Goal: Task Accomplishment & Management: Manage account settings

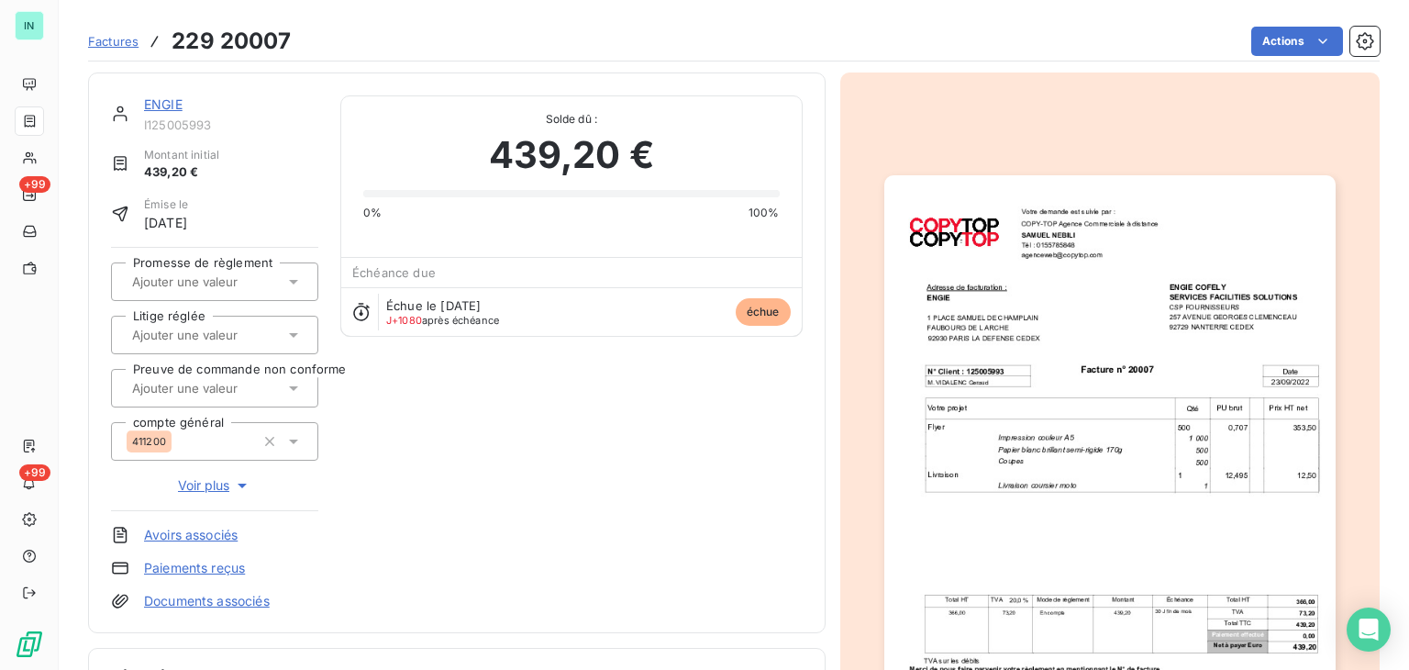
scroll to position [412, 0]
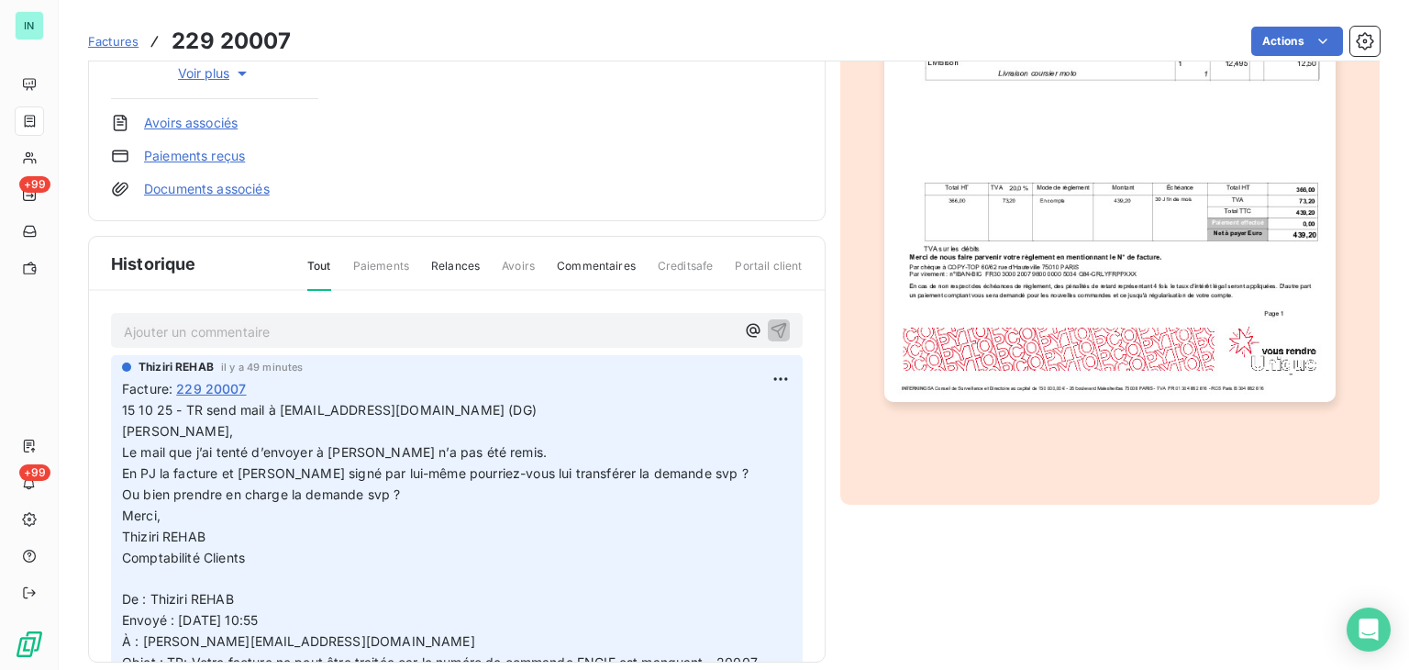
click at [208, 329] on p "Ajouter un commentaire ﻿" at bounding box center [429, 331] width 611 height 23
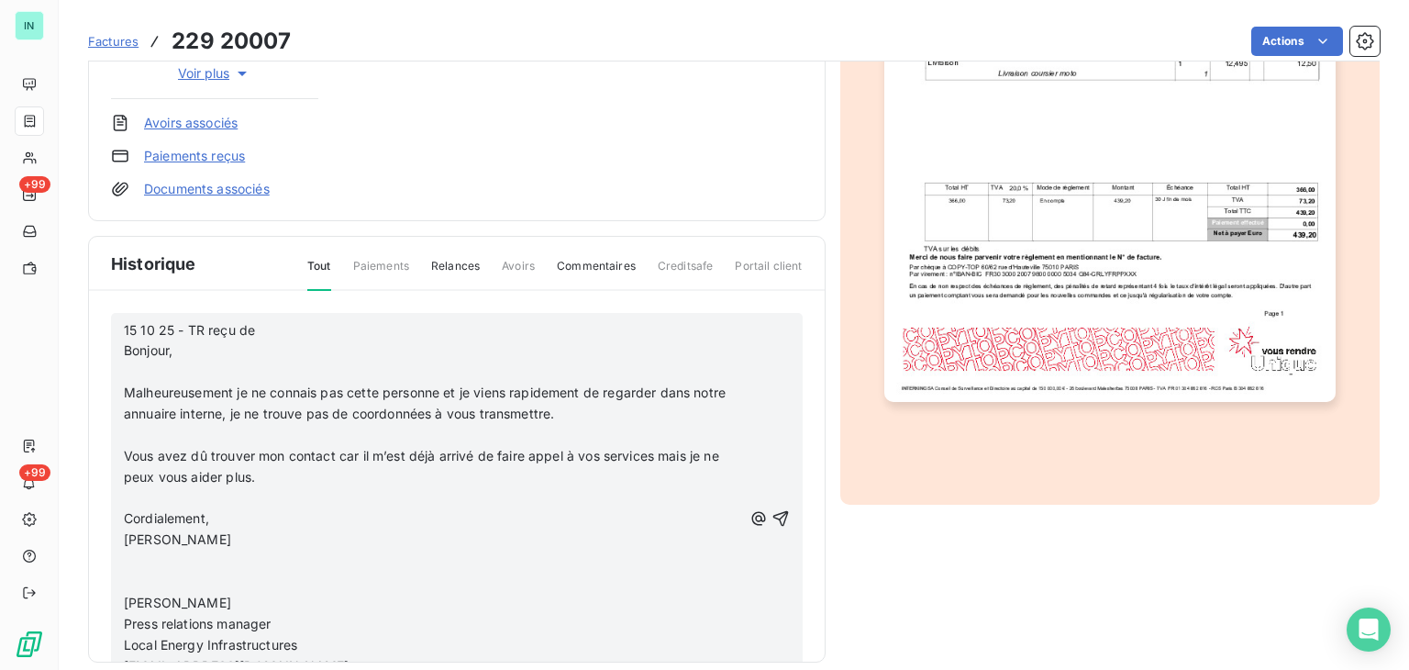
click at [142, 362] on p "﻿" at bounding box center [433, 371] width 618 height 21
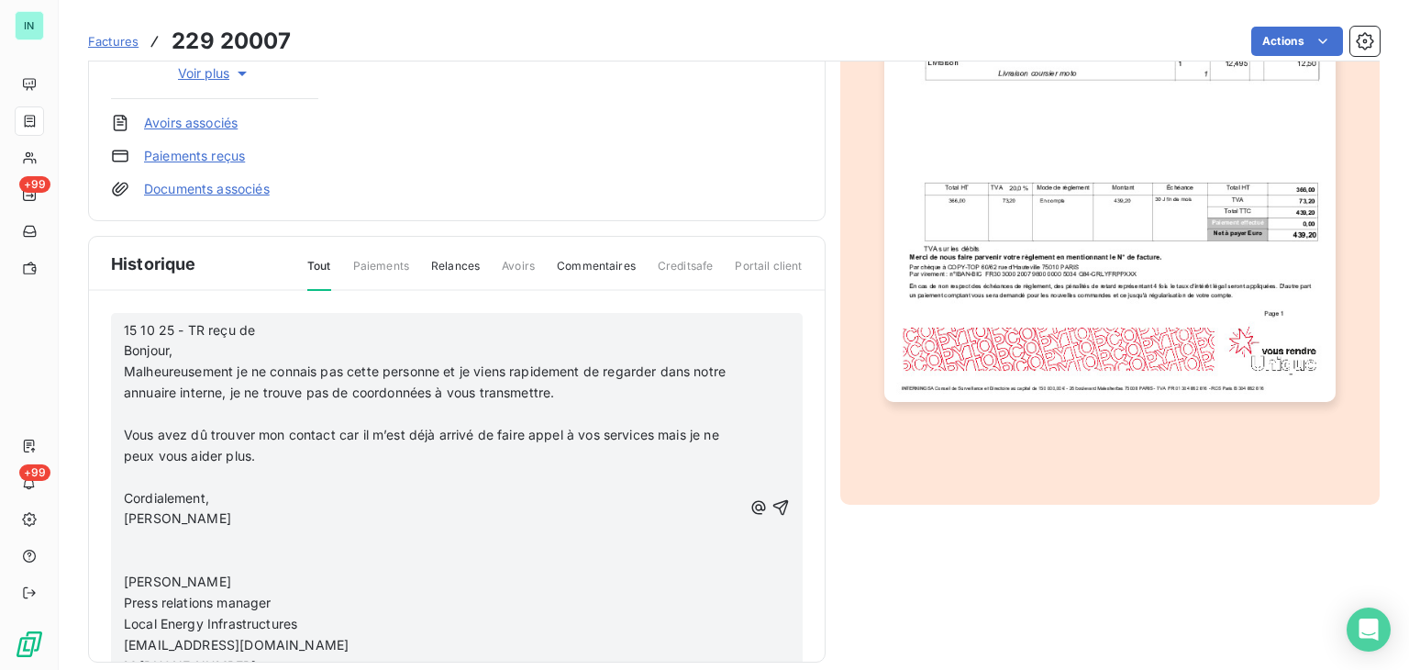
click at [128, 405] on p "﻿" at bounding box center [433, 414] width 618 height 21
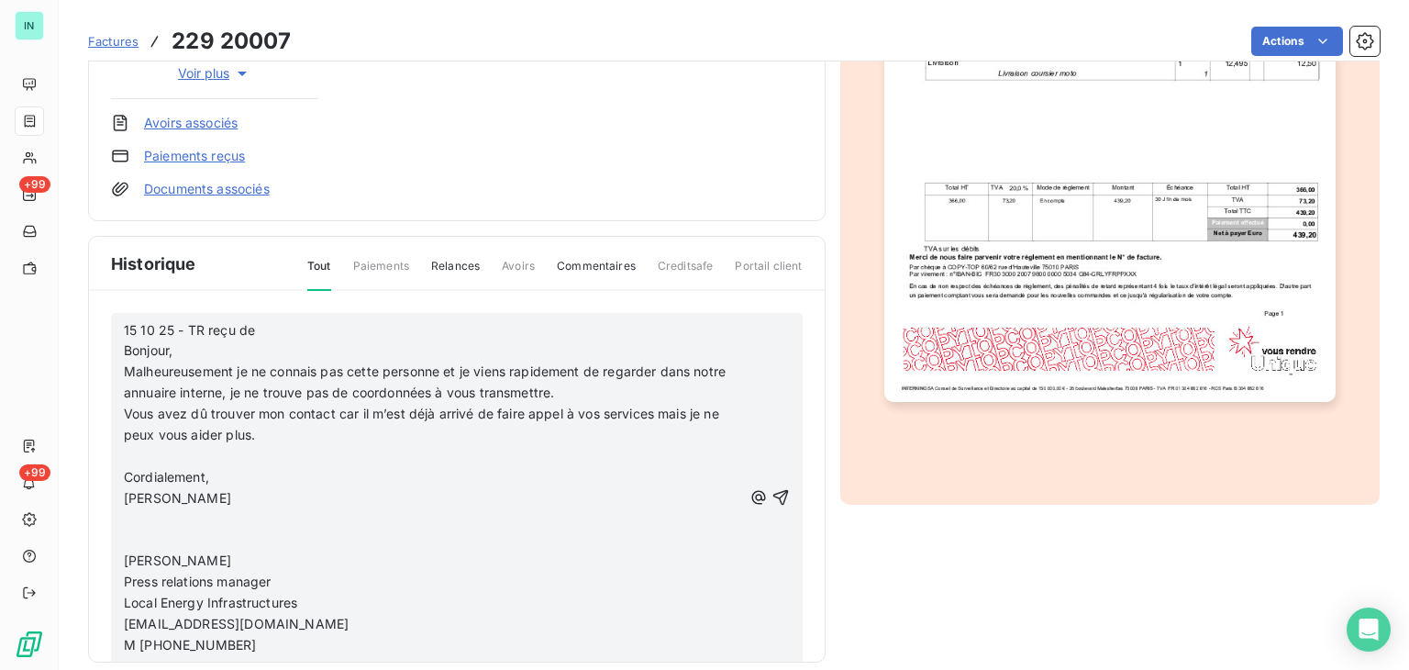
click at [125, 446] on p "﻿" at bounding box center [433, 456] width 618 height 21
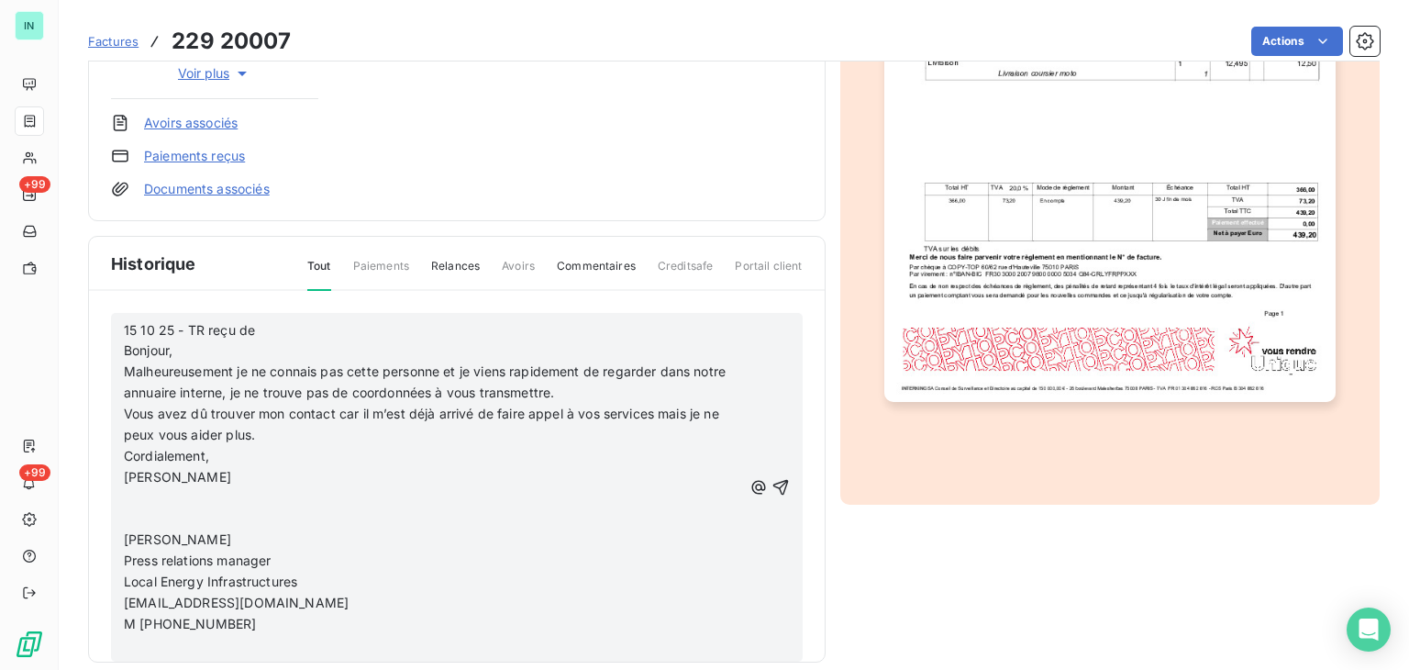
click at [125, 497] on p "﻿" at bounding box center [433, 498] width 618 height 21
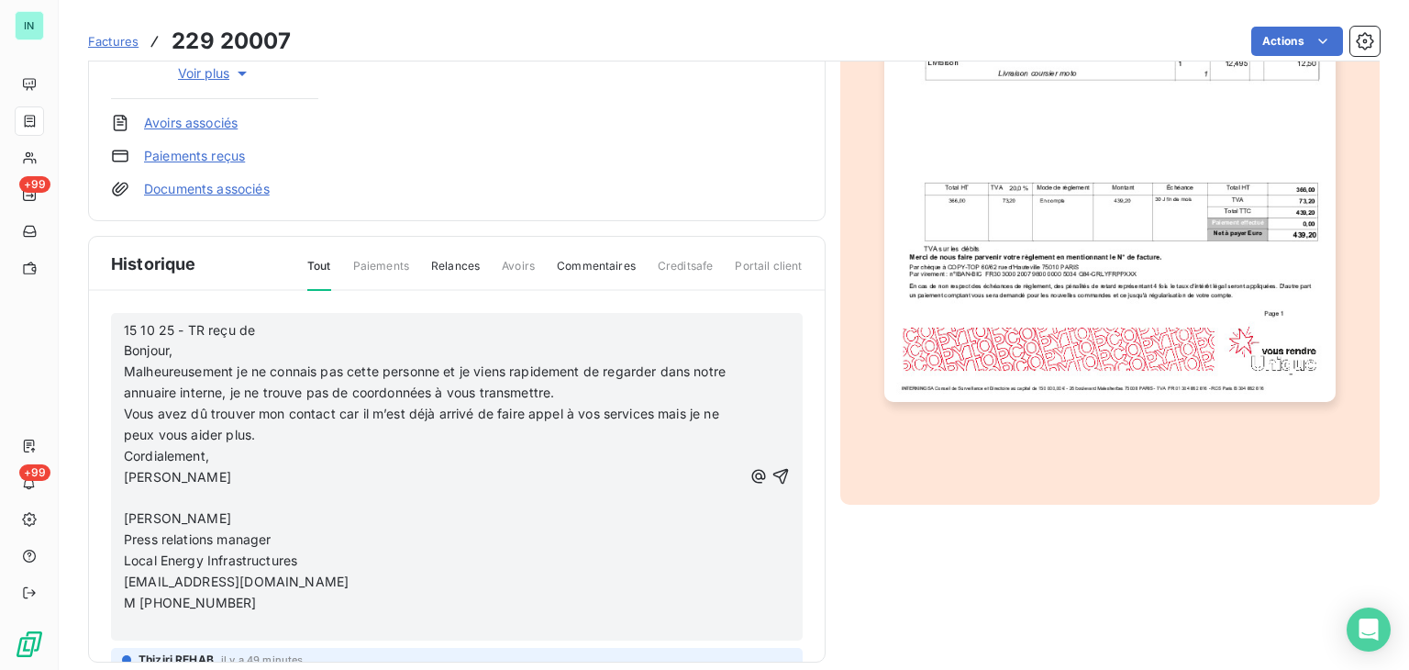
click at [127, 496] on p "﻿" at bounding box center [433, 498] width 618 height 21
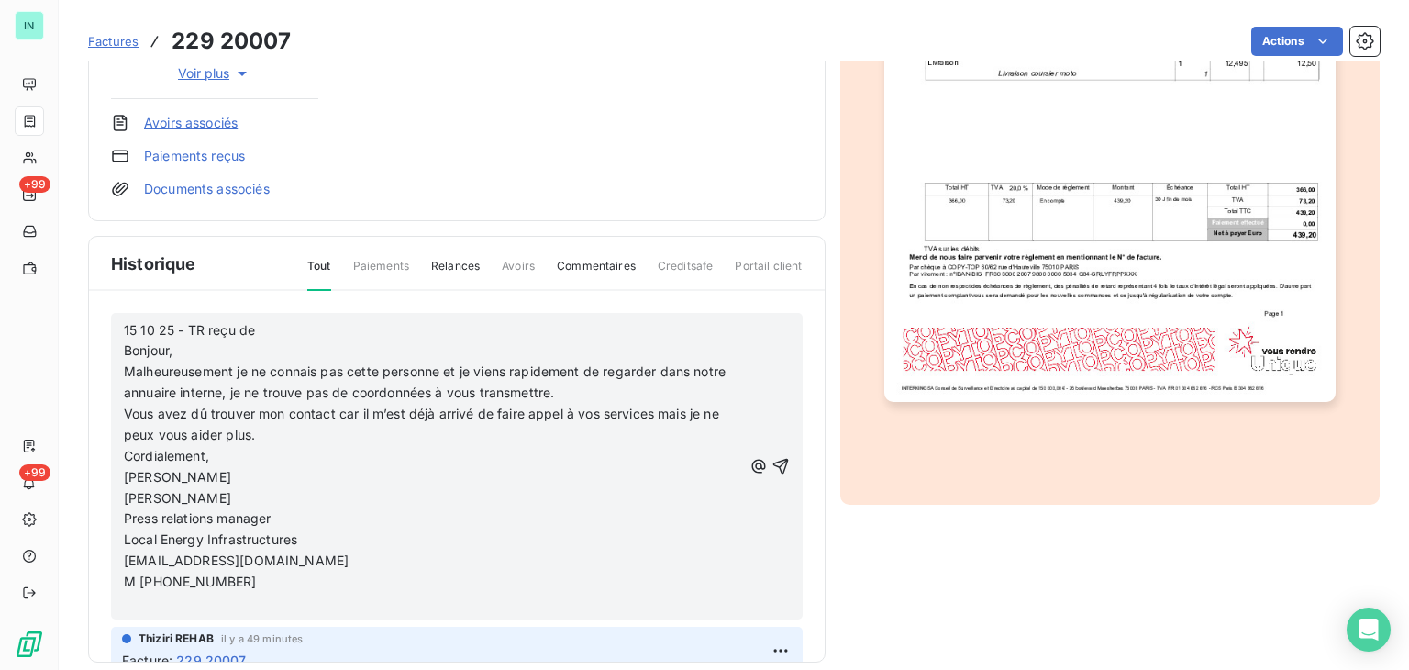
click at [125, 599] on p "﻿" at bounding box center [433, 603] width 618 height 21
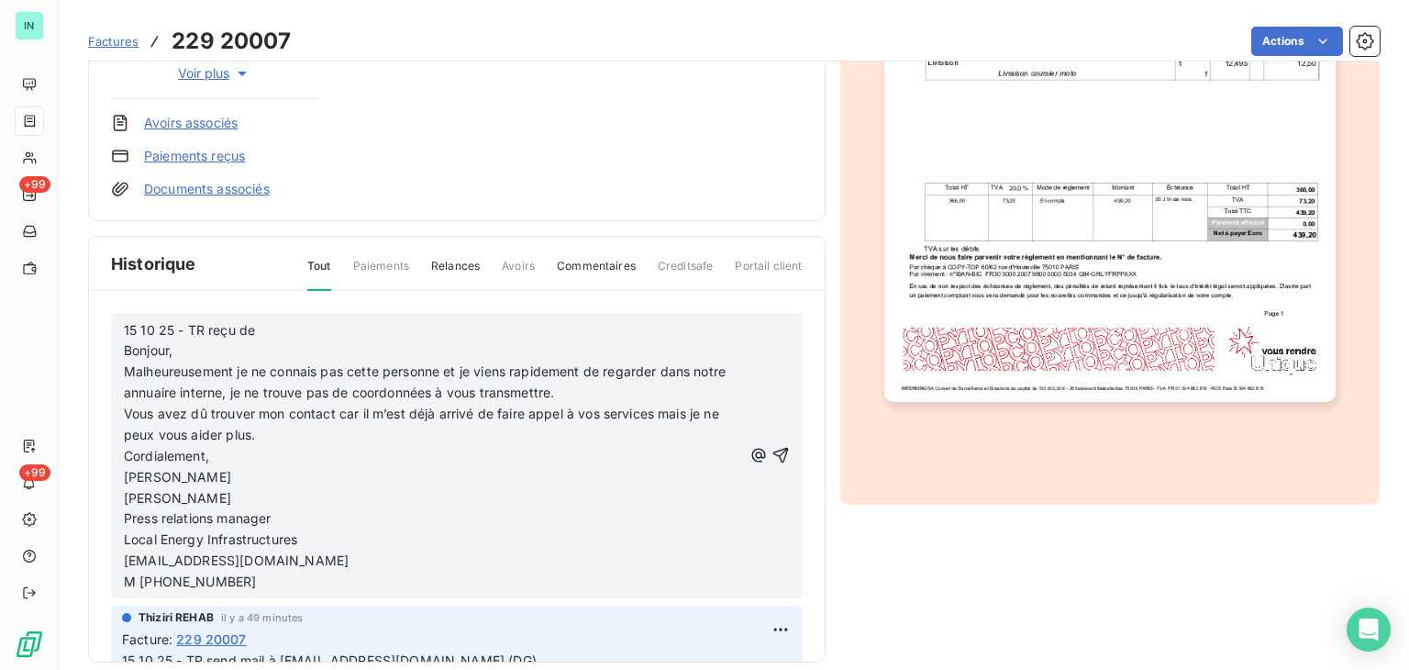
click at [285, 326] on p "15 10 25 - TR reçu de Bonjour," at bounding box center [433, 341] width 618 height 42
drag, startPoint x: 267, startPoint y: 559, endPoint x: 118, endPoint y: 553, distance: 148.7
click at [118, 553] on div "15 10 25 - TR reçu de Bonjour, Malheureusement je ne connais pas cette personne…" at bounding box center [457, 455] width 692 height 285
copy span "[EMAIL_ADDRESS][DOMAIN_NAME]"
click at [349, 318] on div "15 10 25 - TR reçu de Bonjour, Malheureusement je ne connais pas cette personne…" at bounding box center [433, 455] width 618 height 274
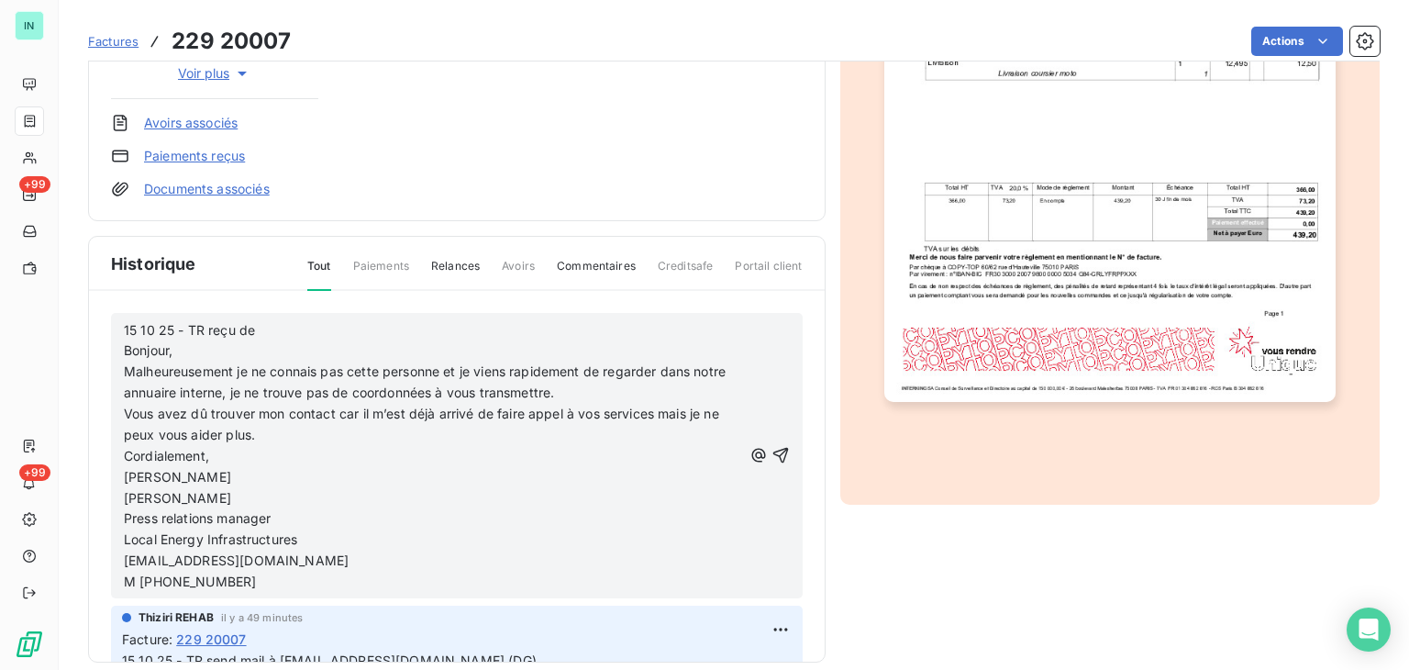
click at [283, 327] on p "15 10 25 - TR reçu de Bonjour," at bounding box center [433, 341] width 618 height 42
click at [771, 455] on icon "button" at bounding box center [780, 455] width 18 height 18
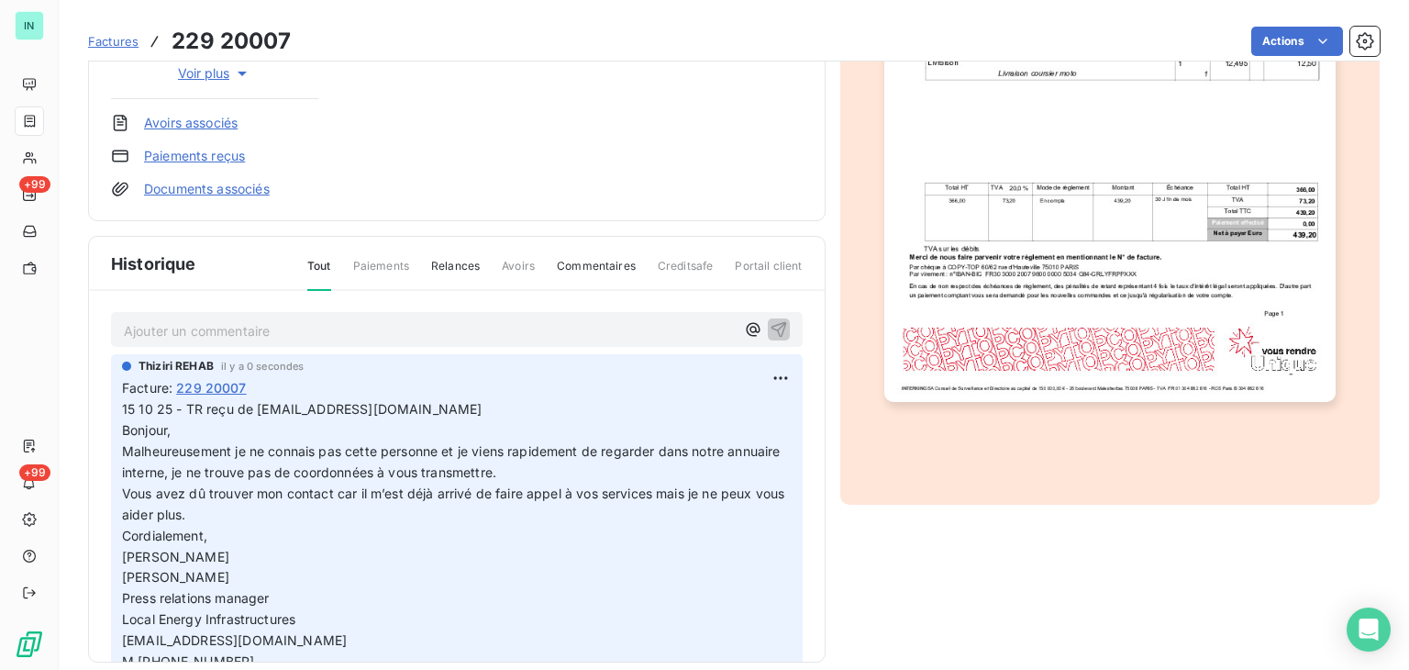
scroll to position [0, 0]
click at [279, 333] on p "Ajouter un commentaire ﻿" at bounding box center [429, 331] width 611 height 23
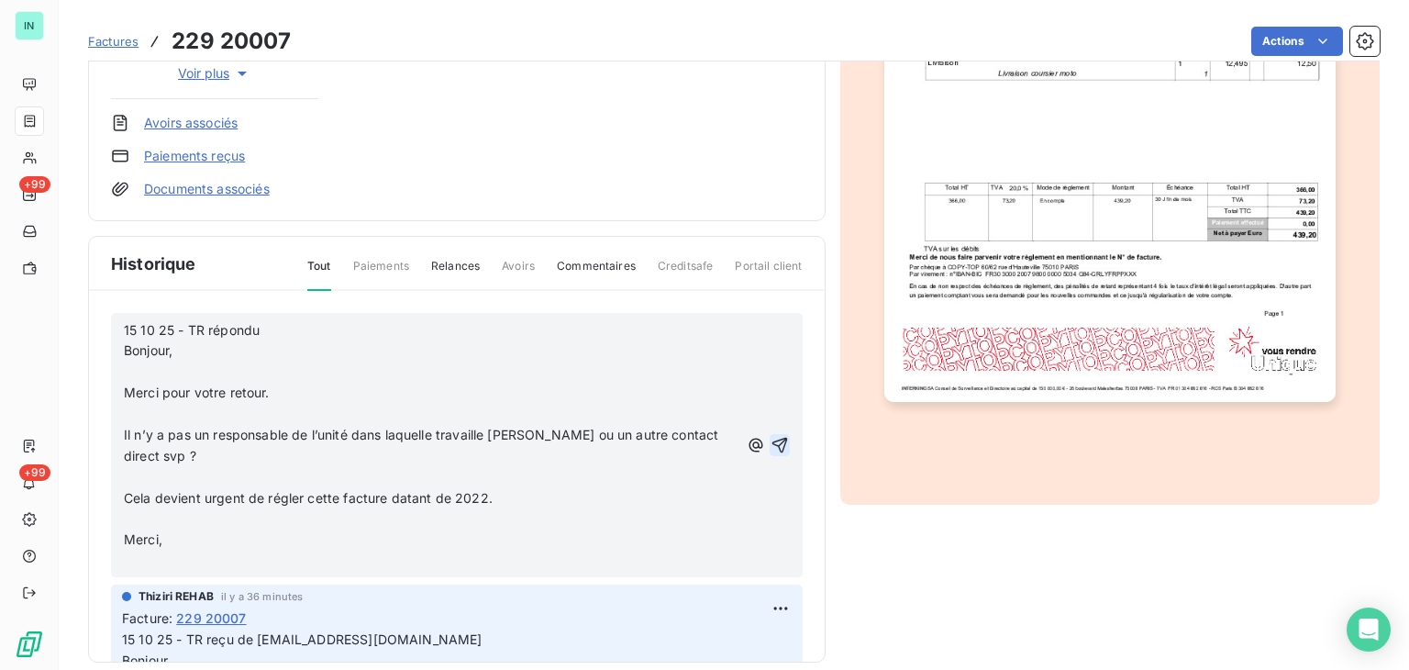
click at [139, 366] on p "﻿" at bounding box center [431, 371] width 615 height 21
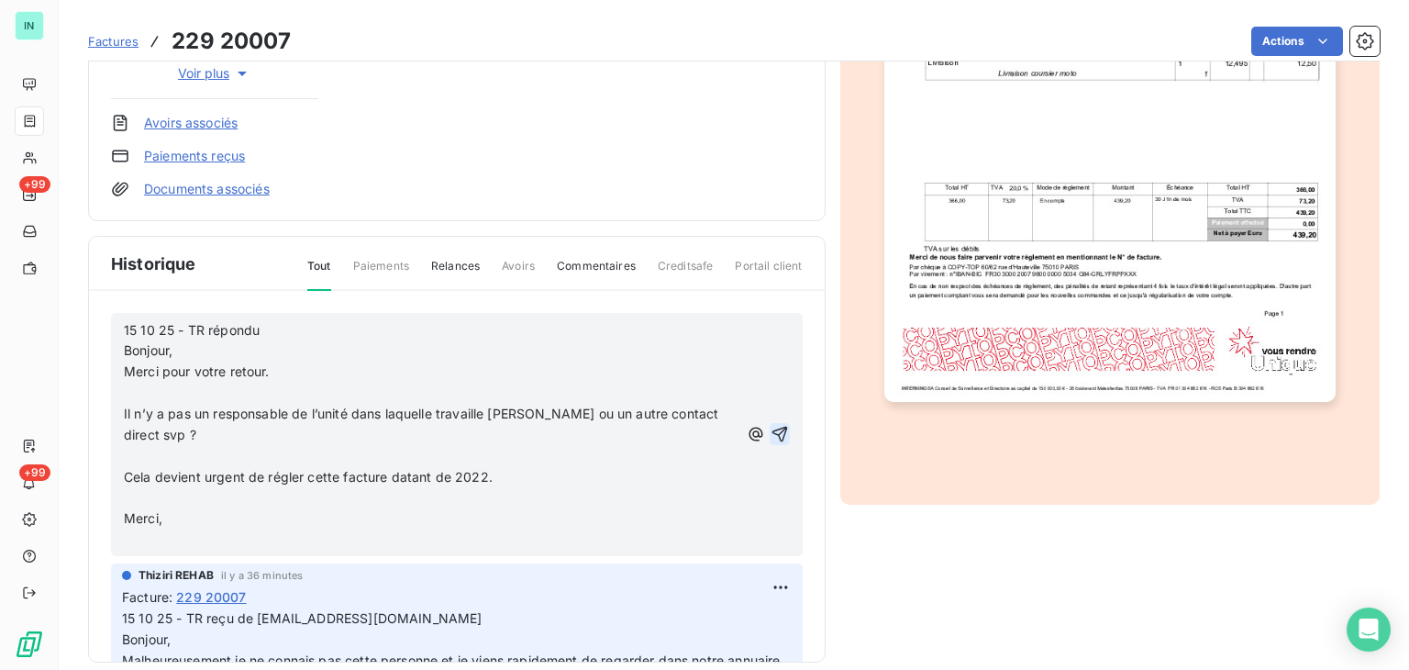
click at [135, 387] on p "﻿" at bounding box center [431, 392] width 615 height 21
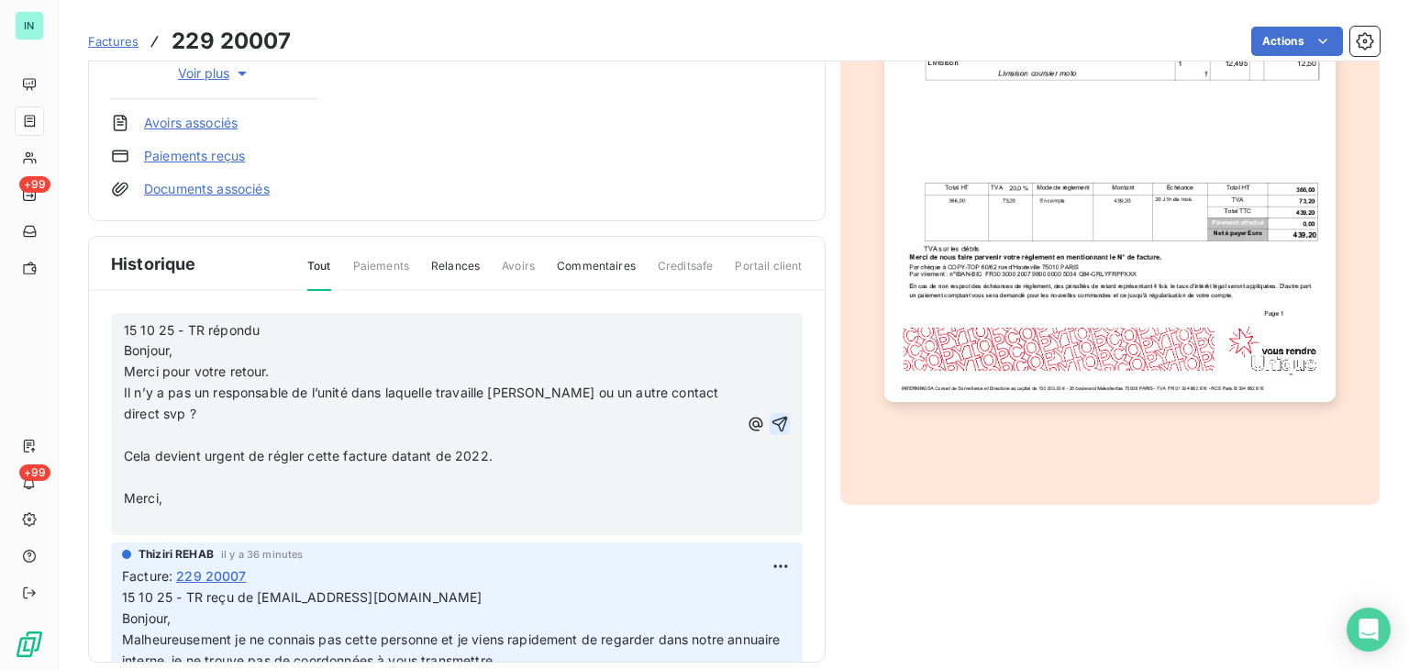
click at [130, 429] on p "﻿" at bounding box center [431, 435] width 615 height 21
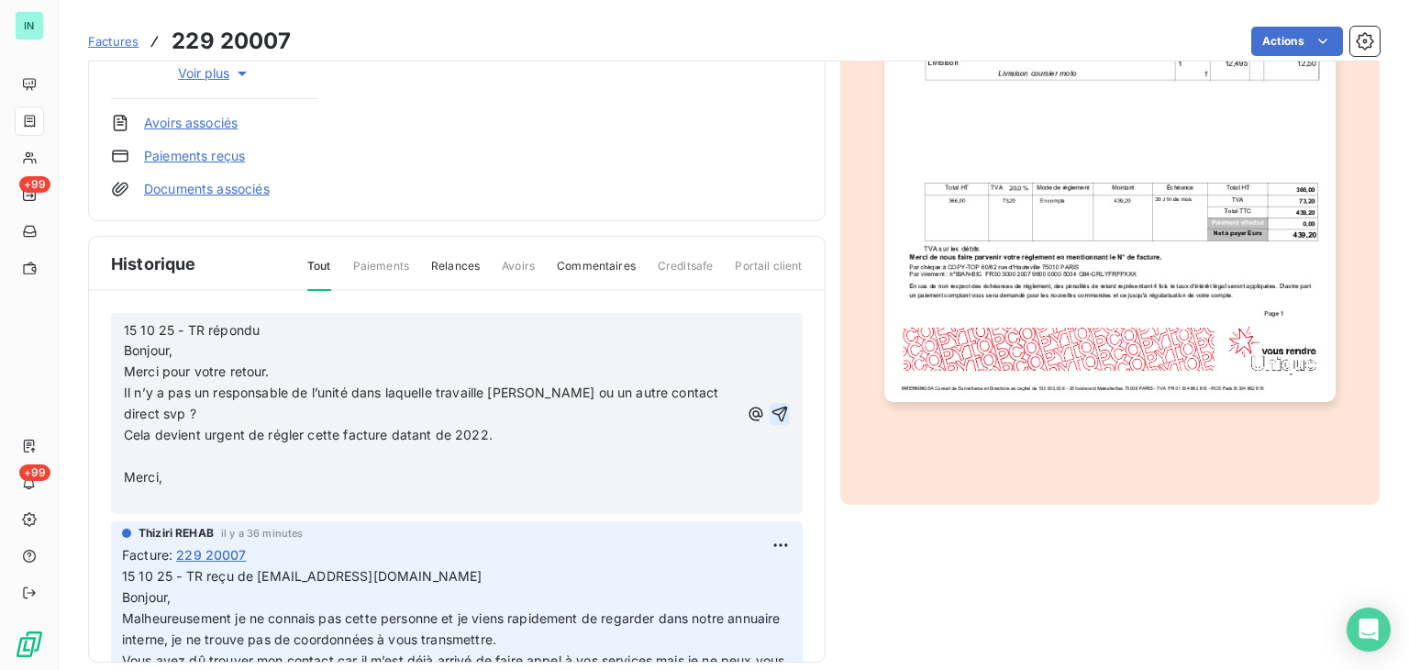
click at [130, 452] on p "﻿" at bounding box center [431, 456] width 615 height 21
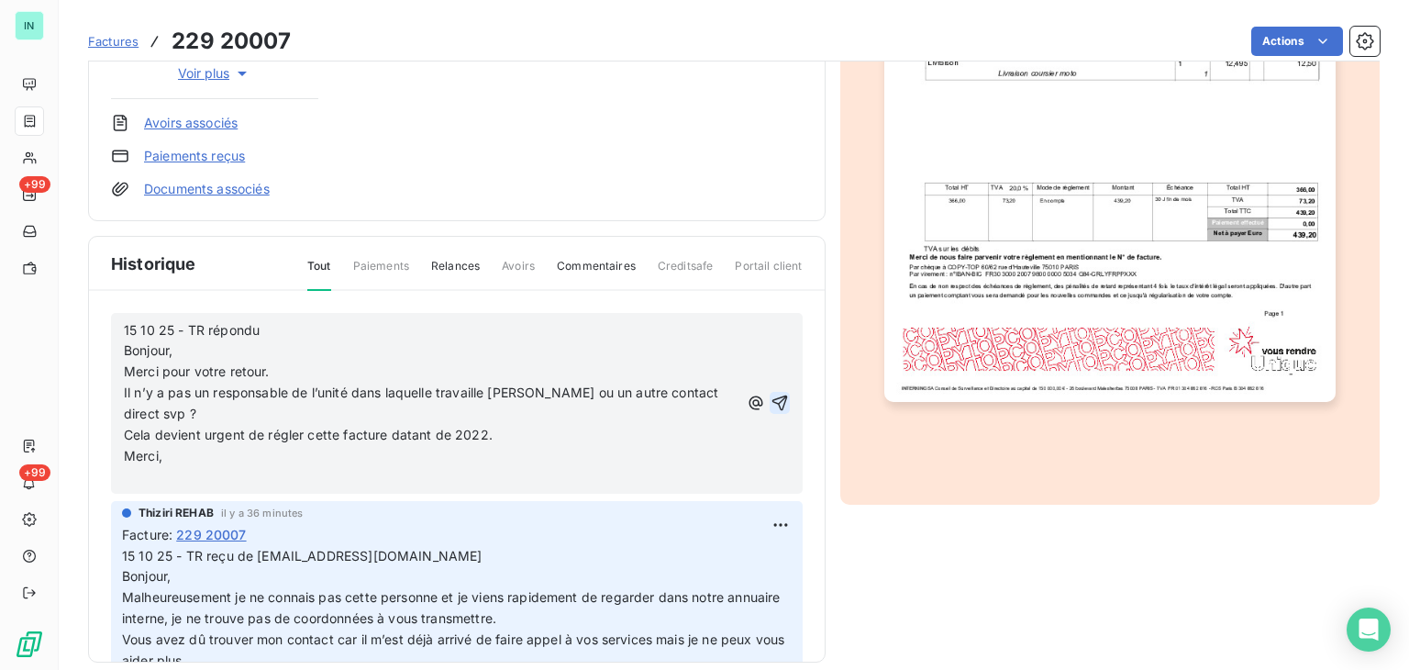
click at [128, 471] on p "﻿" at bounding box center [431, 477] width 615 height 21
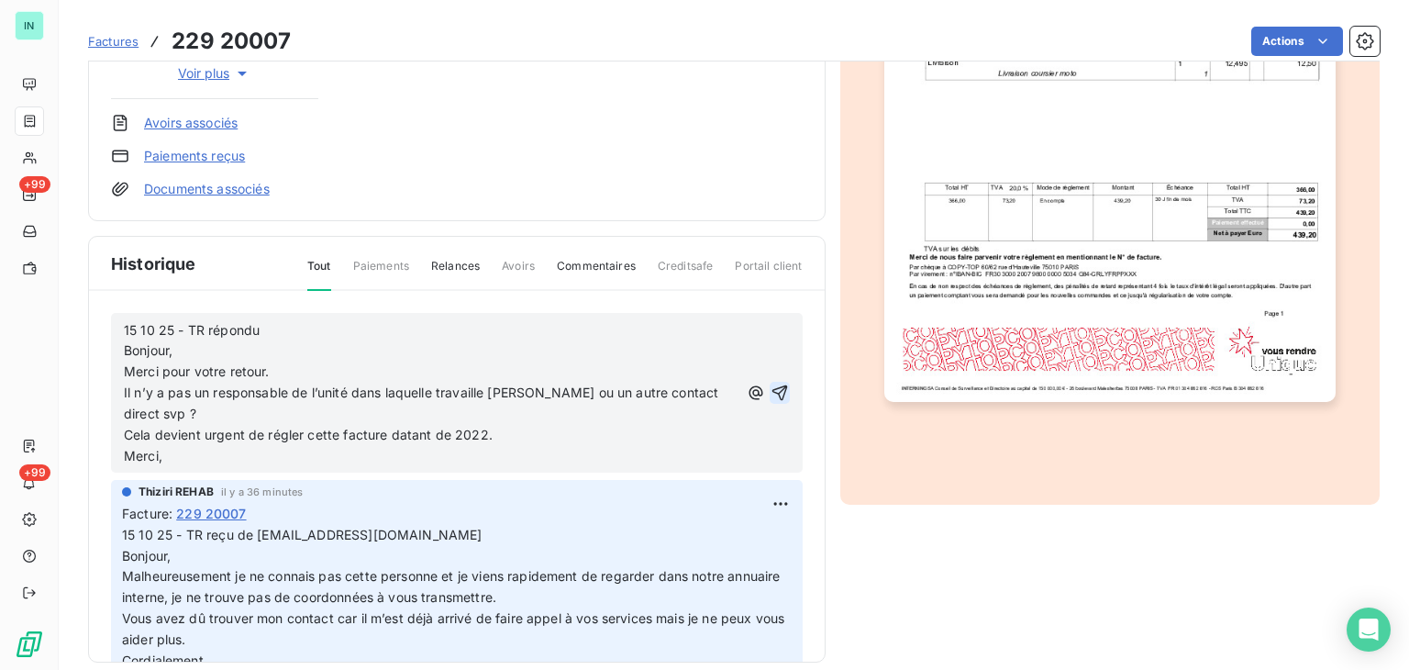
click at [294, 337] on p "15 10 25 - TR répondu Bonjour," at bounding box center [431, 341] width 615 height 42
drag, startPoint x: 400, startPoint y: 534, endPoint x: 256, endPoint y: 537, distance: 144.0
click at [256, 537] on p "15 10 25 - TR reçu de [EMAIL_ADDRESS][DOMAIN_NAME] Bonjour, Malheureusement je …" at bounding box center [457, 661] width 670 height 272
copy span "[EMAIL_ADDRESS][DOMAIN_NAME]"
click at [327, 335] on p "15 10 25 - TR répondu Bonjour," at bounding box center [431, 341] width 615 height 42
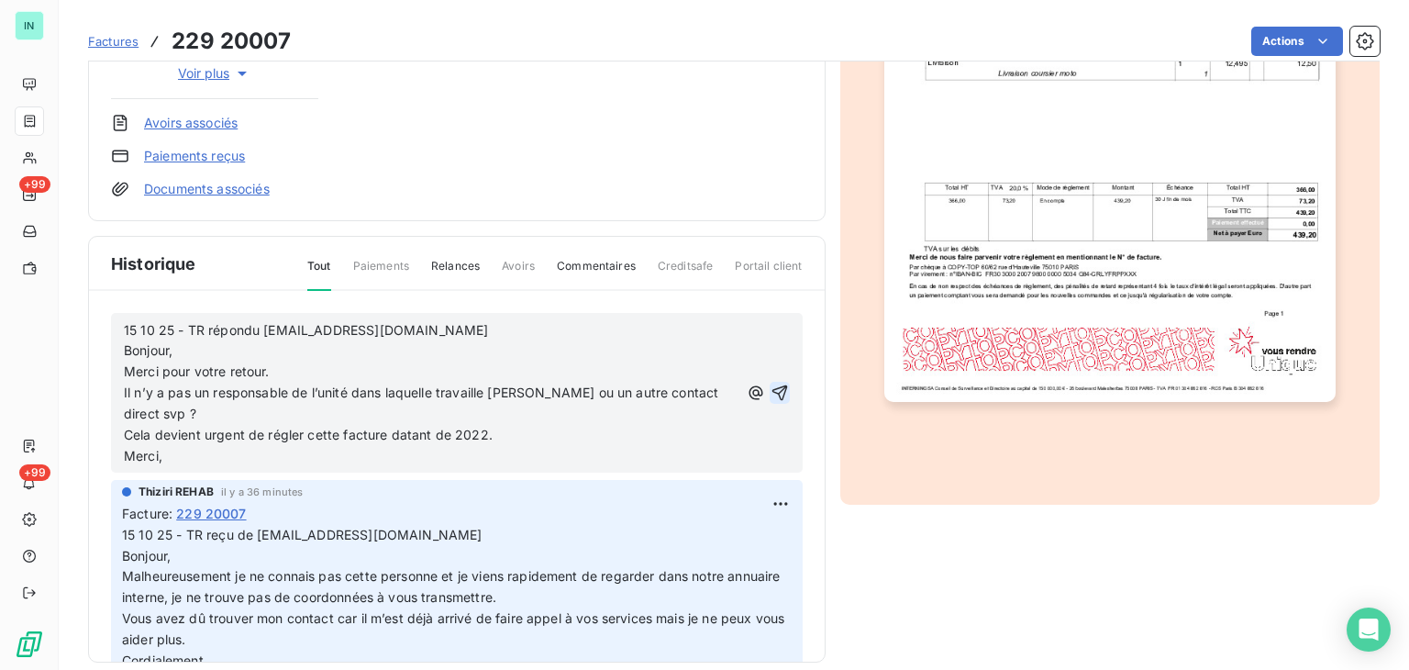
click at [771, 392] on icon "button" at bounding box center [779, 392] width 16 height 16
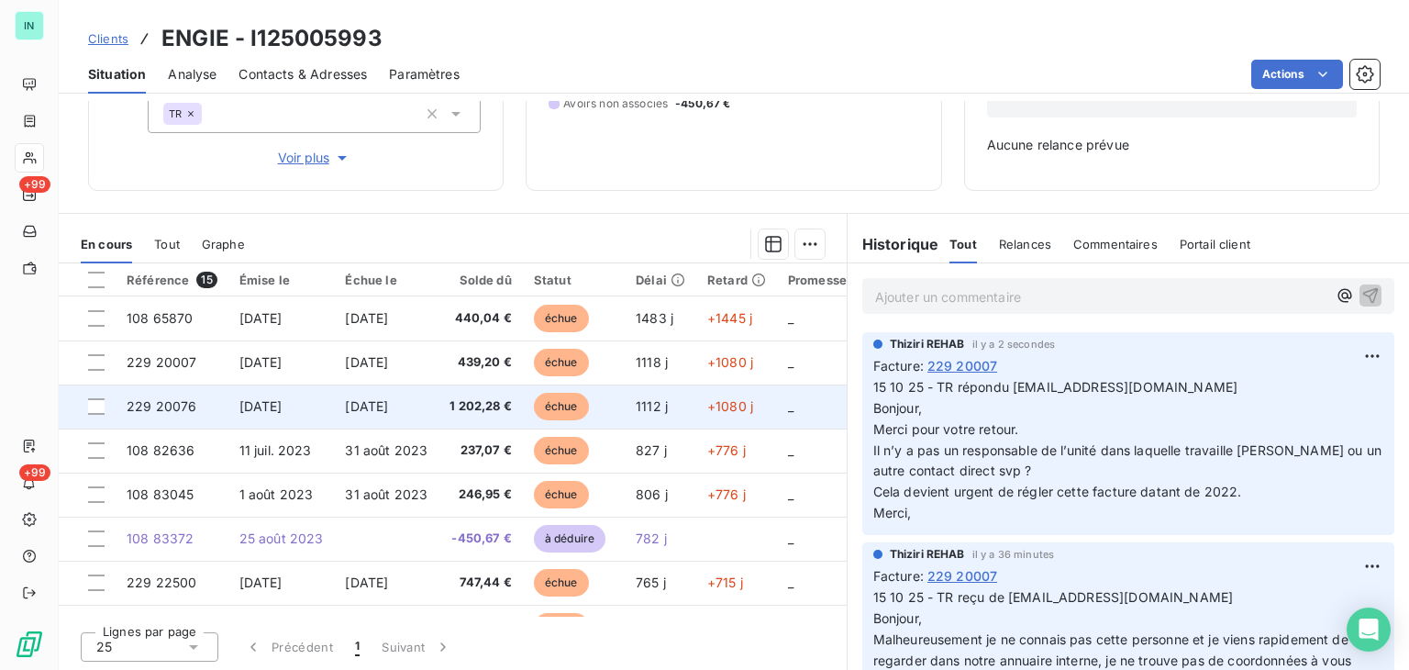
scroll to position [240, 0]
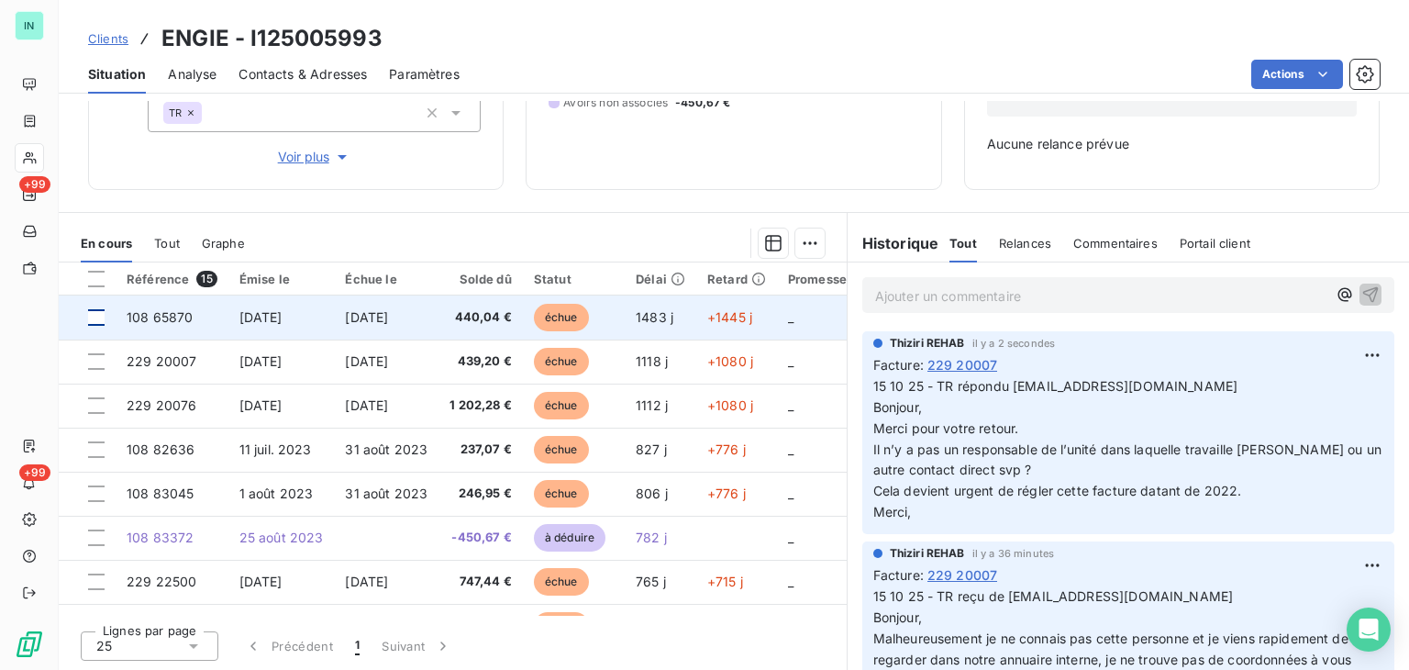
click at [95, 312] on div at bounding box center [96, 317] width 17 height 17
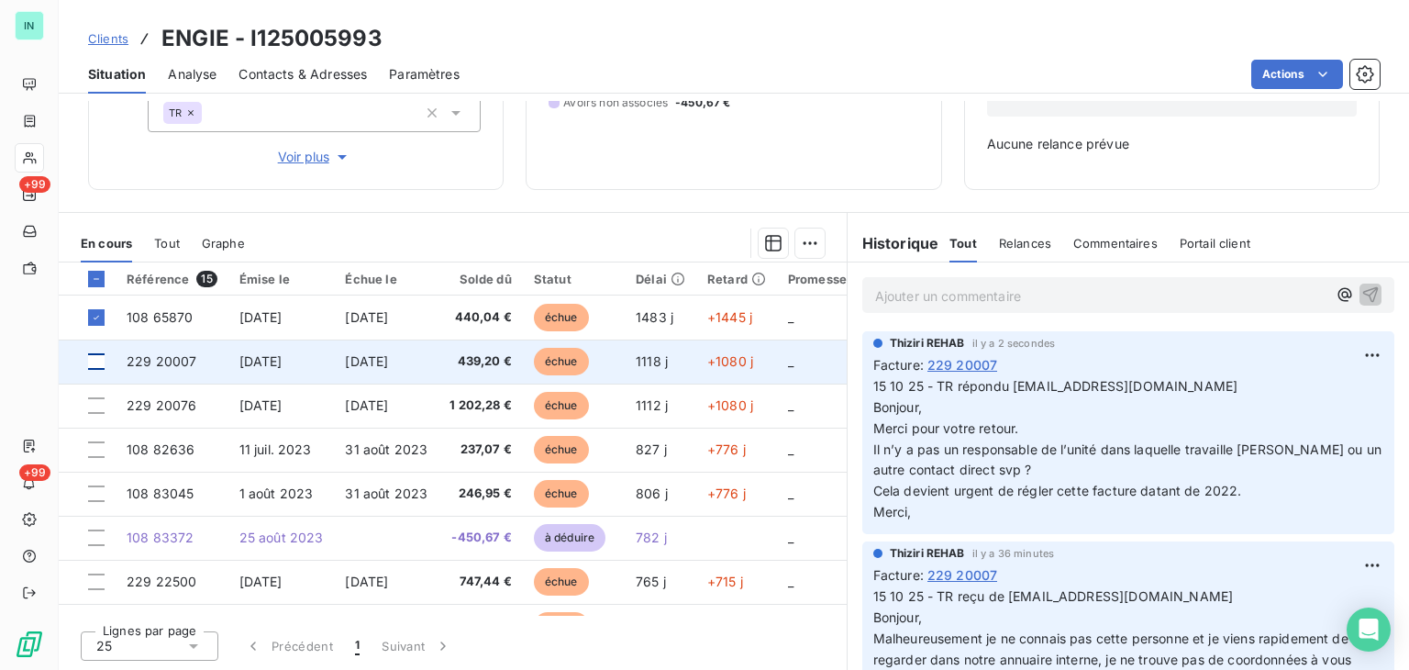
click at [92, 358] on div at bounding box center [96, 361] width 17 height 17
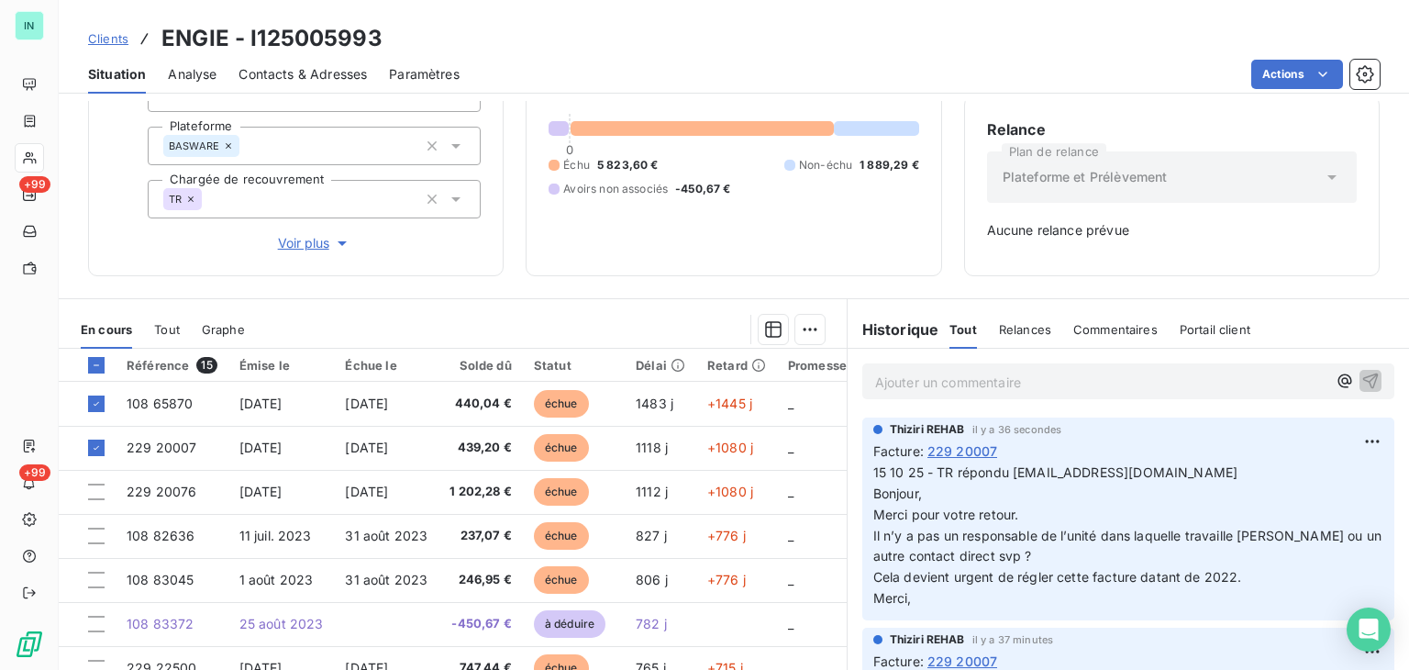
scroll to position [183, 0]
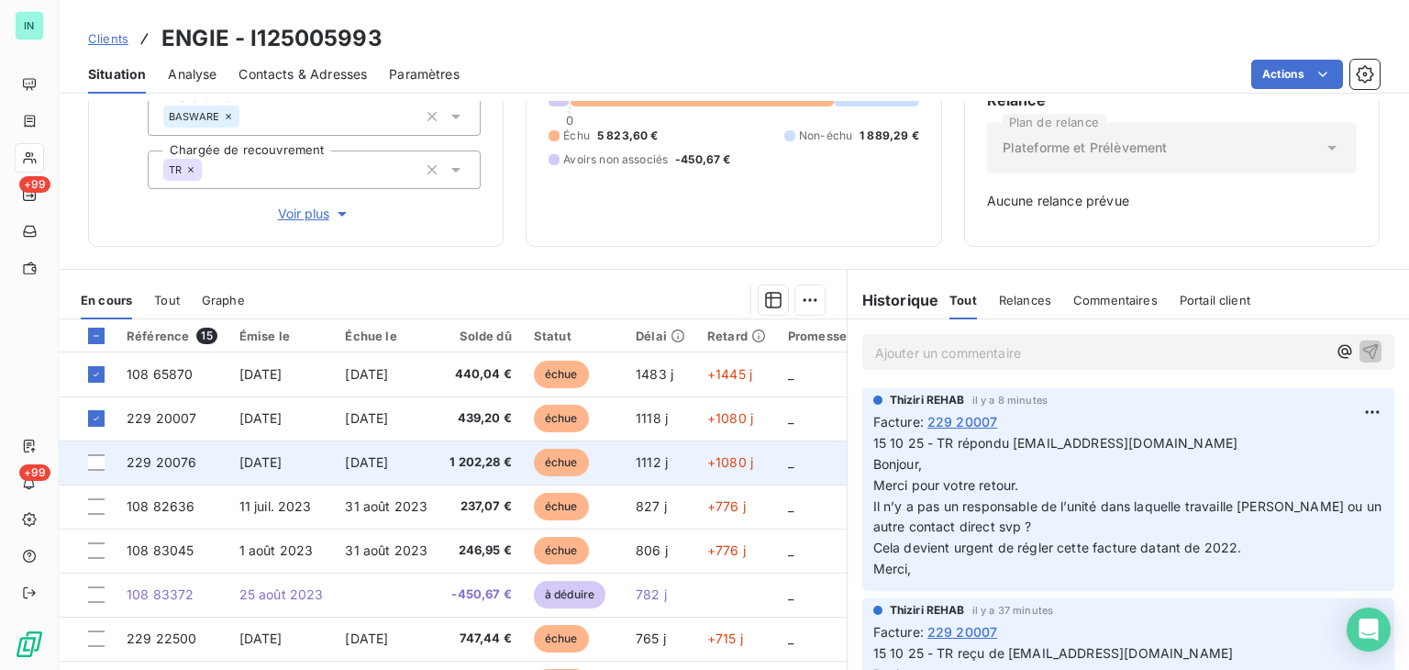
click at [146, 463] on span "229 20076" at bounding box center [162, 462] width 70 height 16
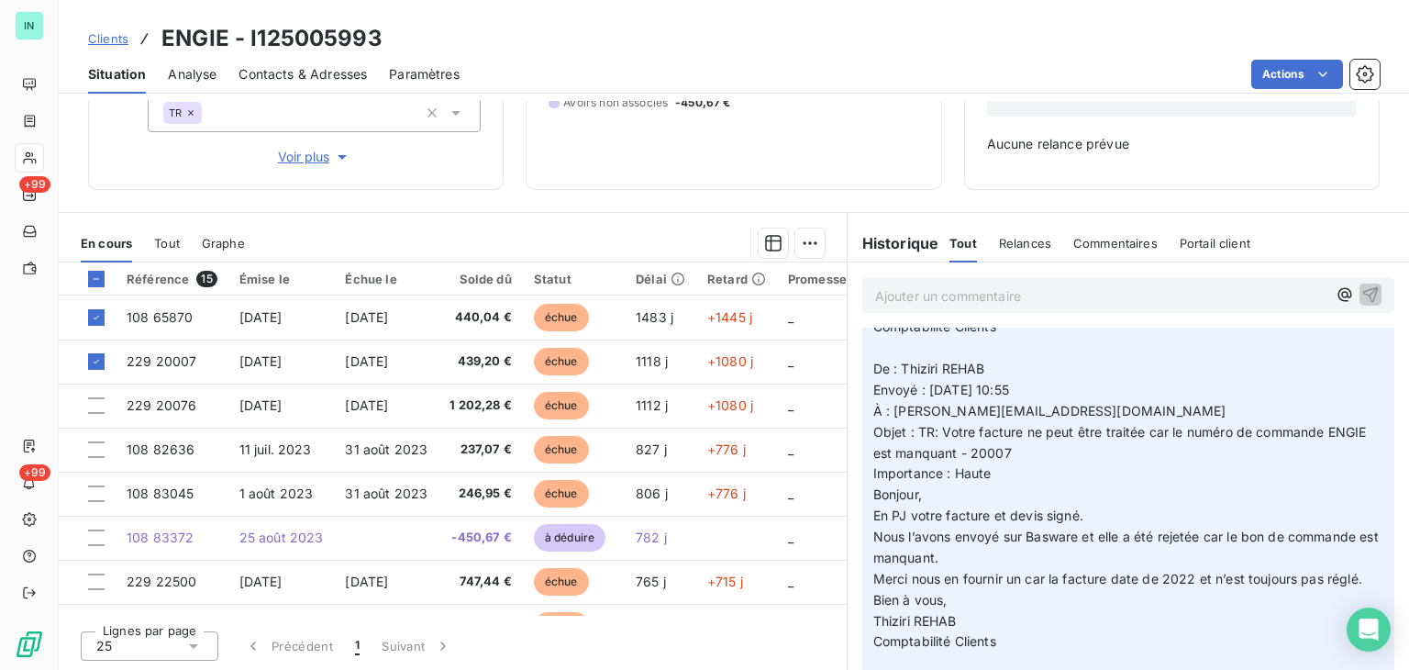
scroll to position [826, 0]
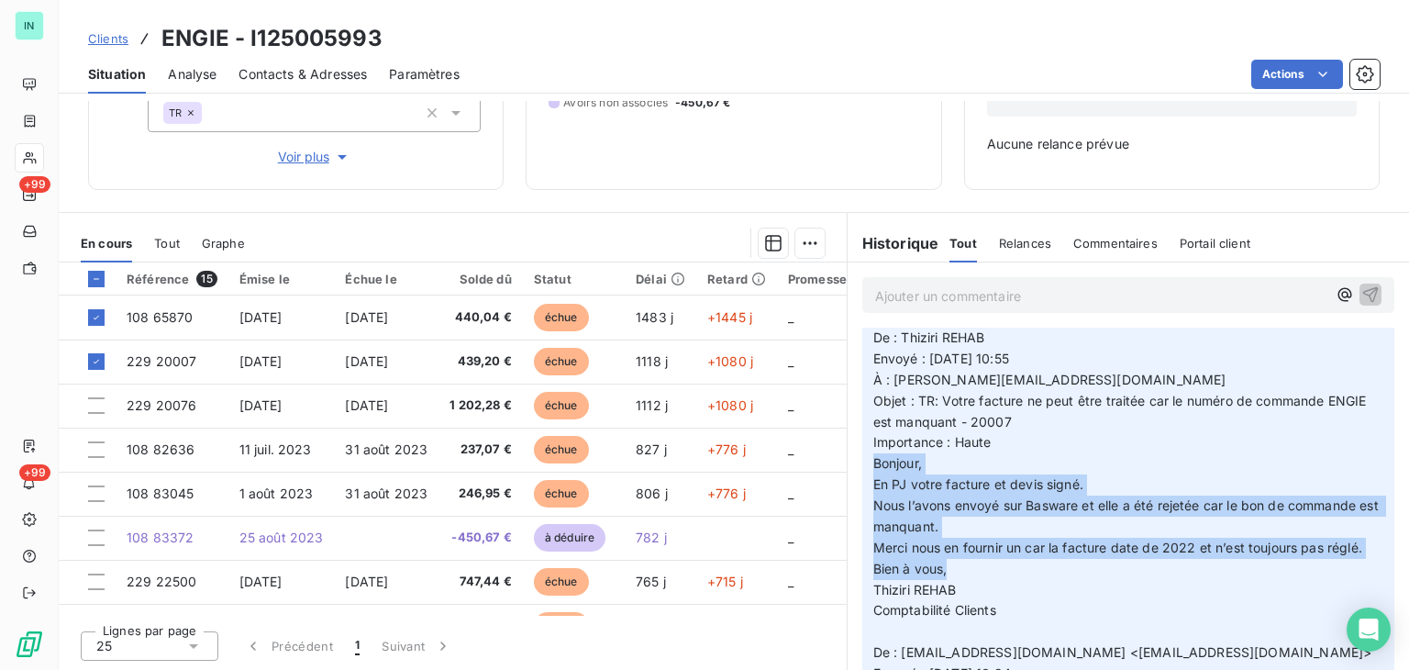
drag, startPoint x: 862, startPoint y: 462, endPoint x: 956, endPoint y: 587, distance: 155.9
click at [956, 587] on div "Thiziri REHAB il y a 2 heures Facture : 229 20007 15 10 25 - TR send mail à [EM…" at bounding box center [1128, 624] width 532 height 1105
copy p "Bonjour, En PJ votre facture et devis signé. Nous l’avons envoyé sur Basware et…"
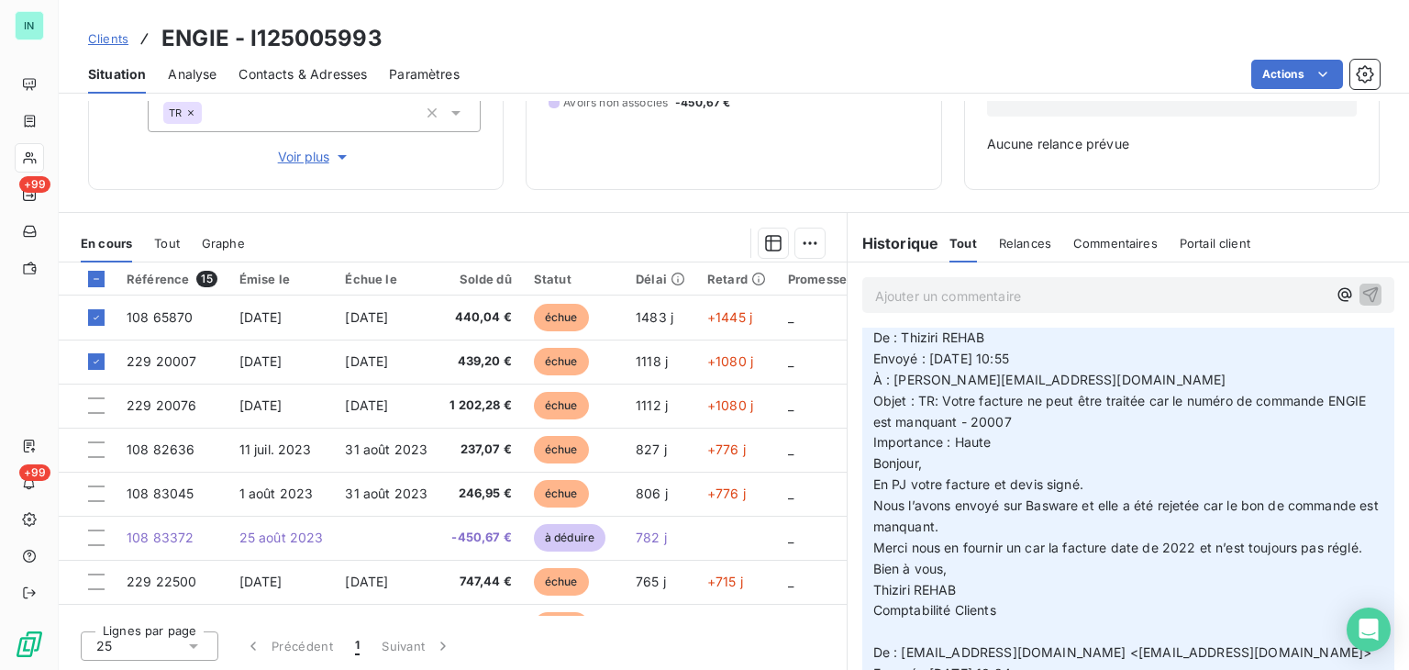
click at [1093, 449] on p "15 10 25 - TR send mail à [EMAIL_ADDRESS][DOMAIN_NAME] (DG) Bonjour, Le mail qu…" at bounding box center [1128, 641] width 510 height 1049
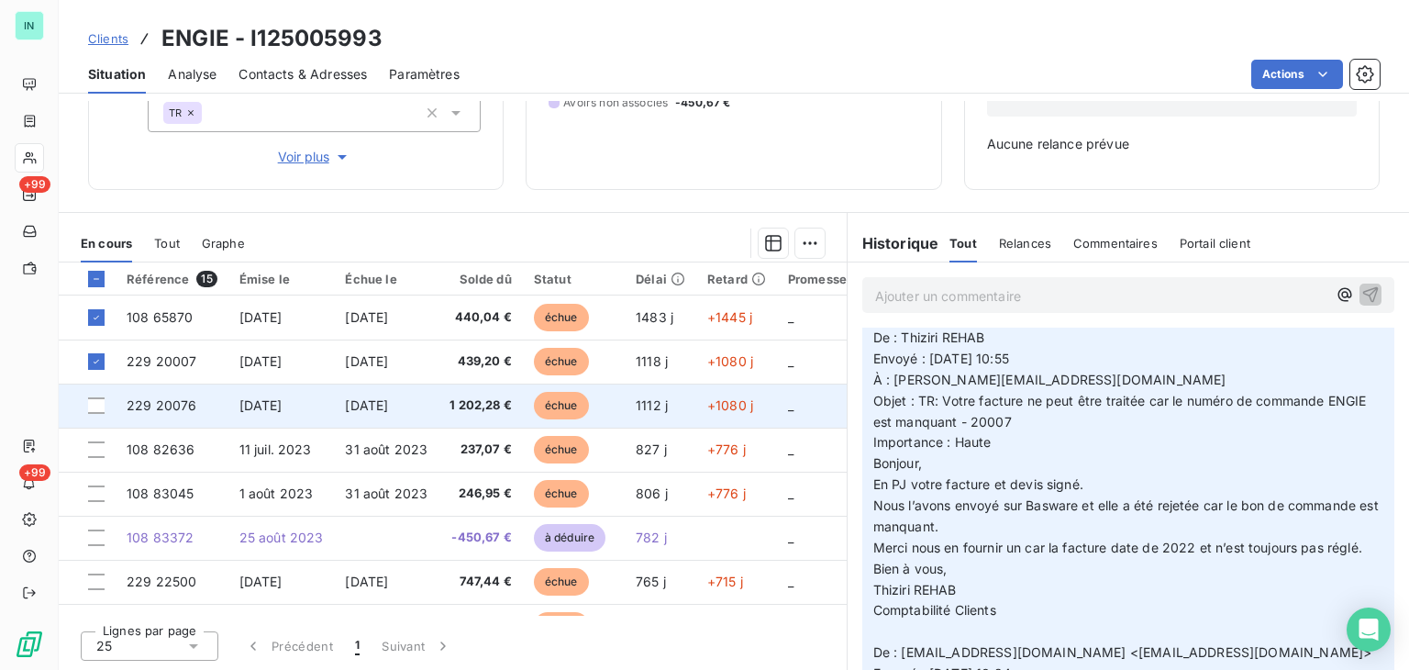
click at [165, 405] on span "229 20076" at bounding box center [162, 405] width 70 height 16
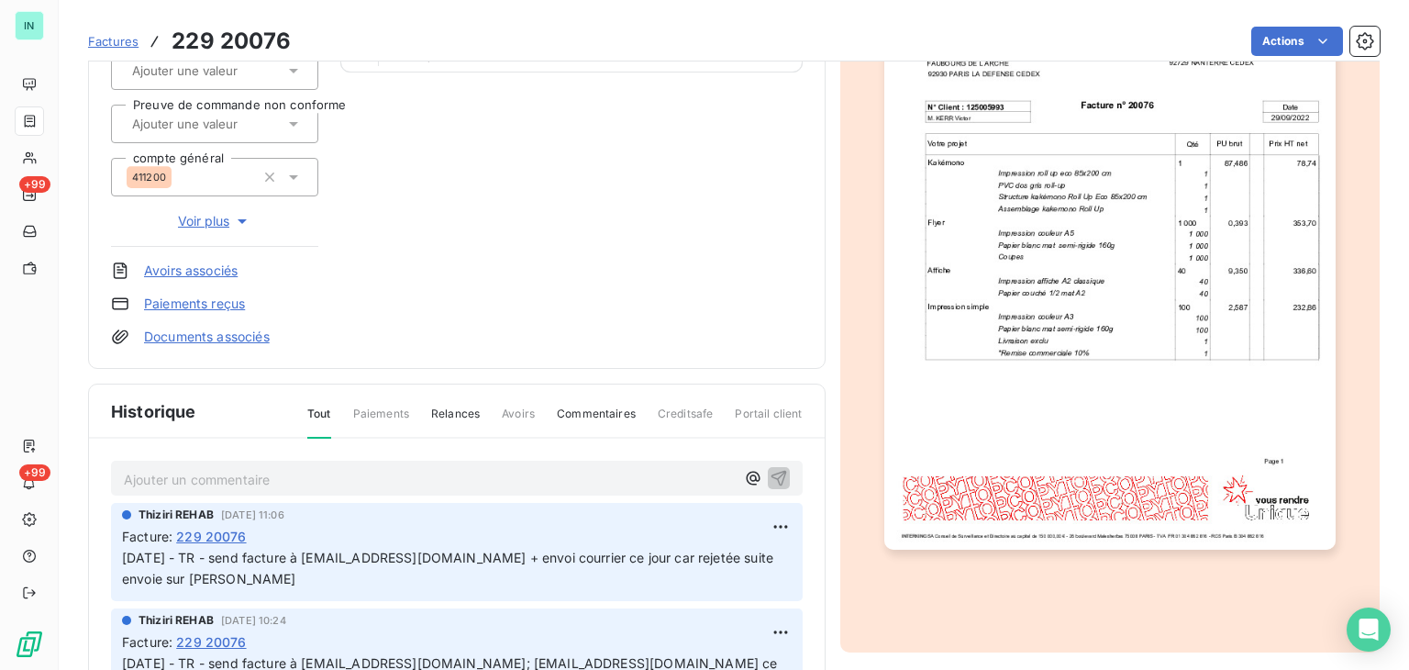
scroll to position [279, 0]
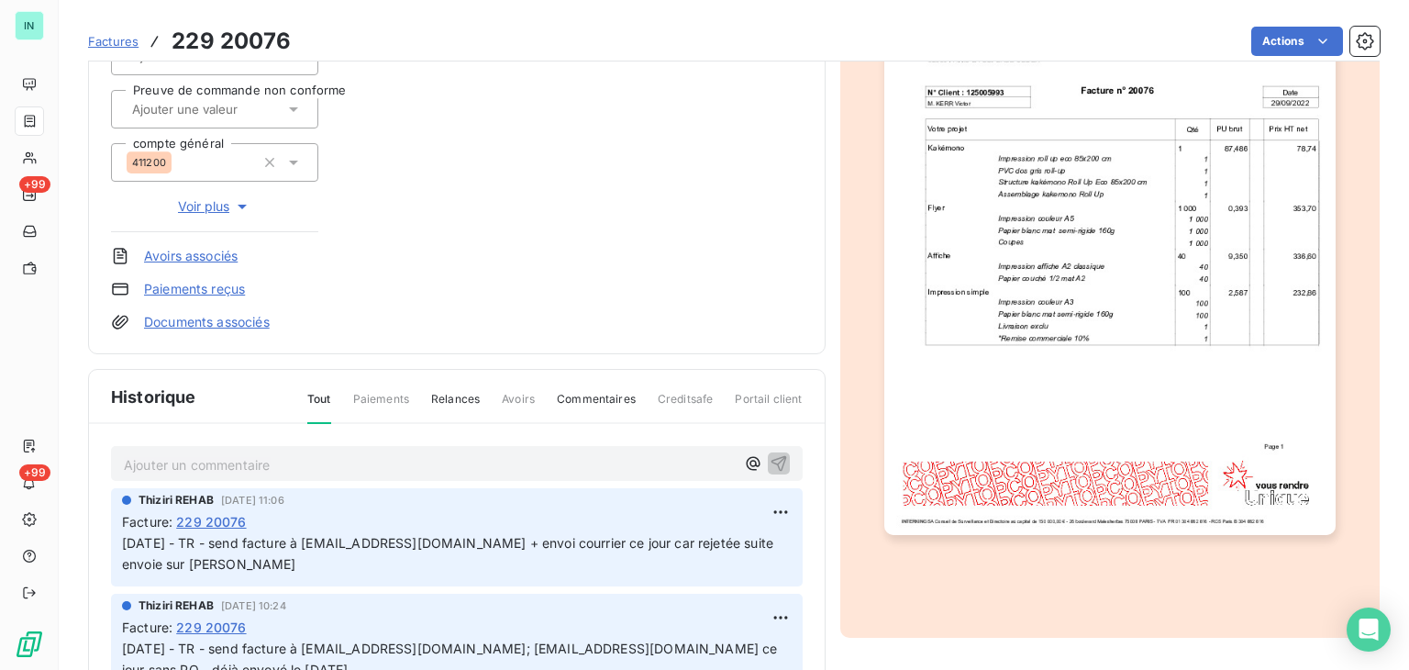
click at [184, 460] on p "Ajouter un commentaire ﻿" at bounding box center [429, 464] width 611 height 23
drag, startPoint x: 220, startPoint y: 477, endPoint x: 251, endPoint y: 486, distance: 32.5
click at [220, 474] on p "15 10 25 - TR send à" at bounding box center [429, 463] width 611 height 21
click at [165, 474] on p "15 10 25 - TR send à" at bounding box center [429, 463] width 611 height 21
click at [169, 474] on p "15 10 25 - TR send à" at bounding box center [429, 463] width 611 height 21
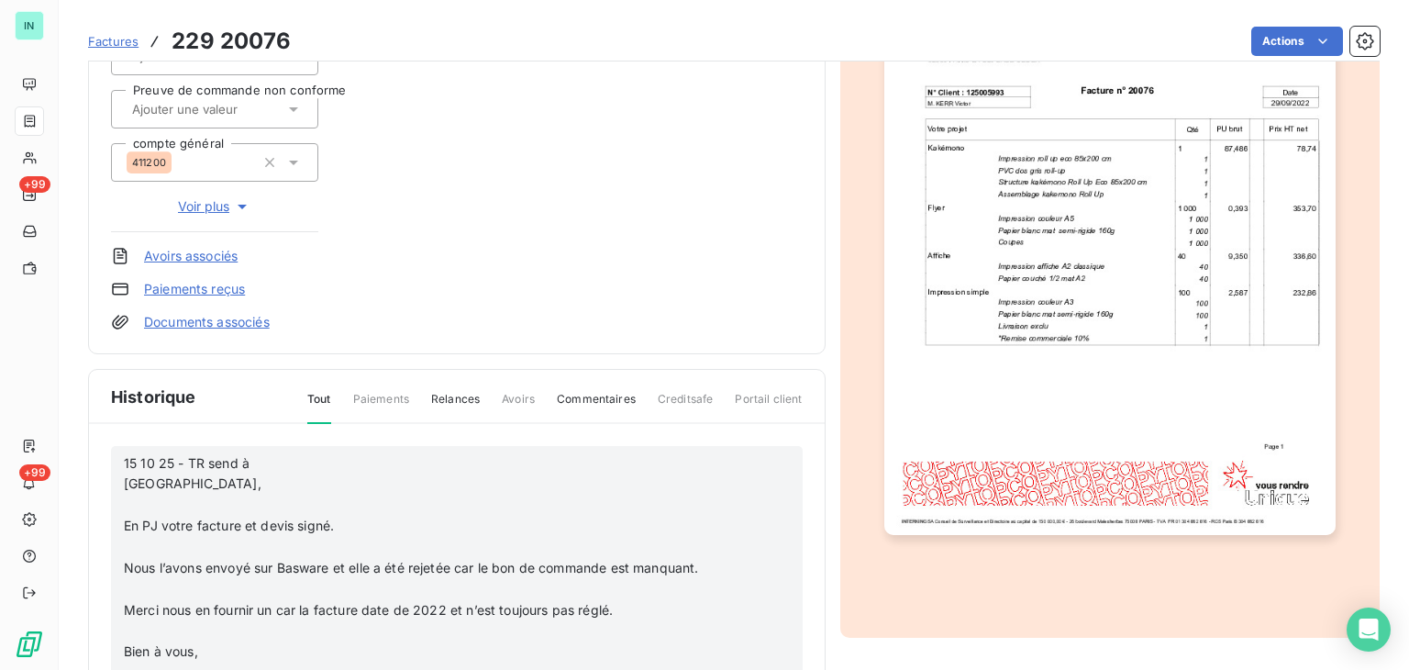
click at [165, 506] on p "﻿" at bounding box center [433, 504] width 618 height 21
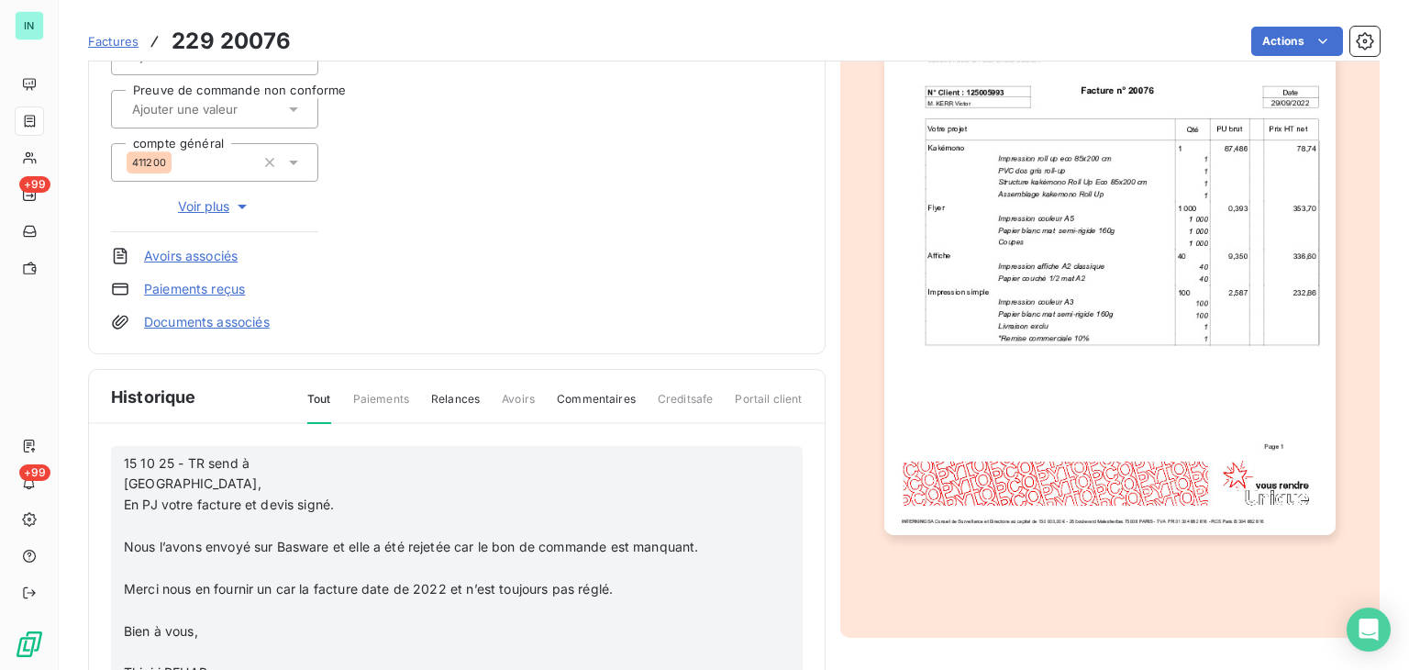
click at [132, 526] on p "﻿" at bounding box center [433, 525] width 618 height 21
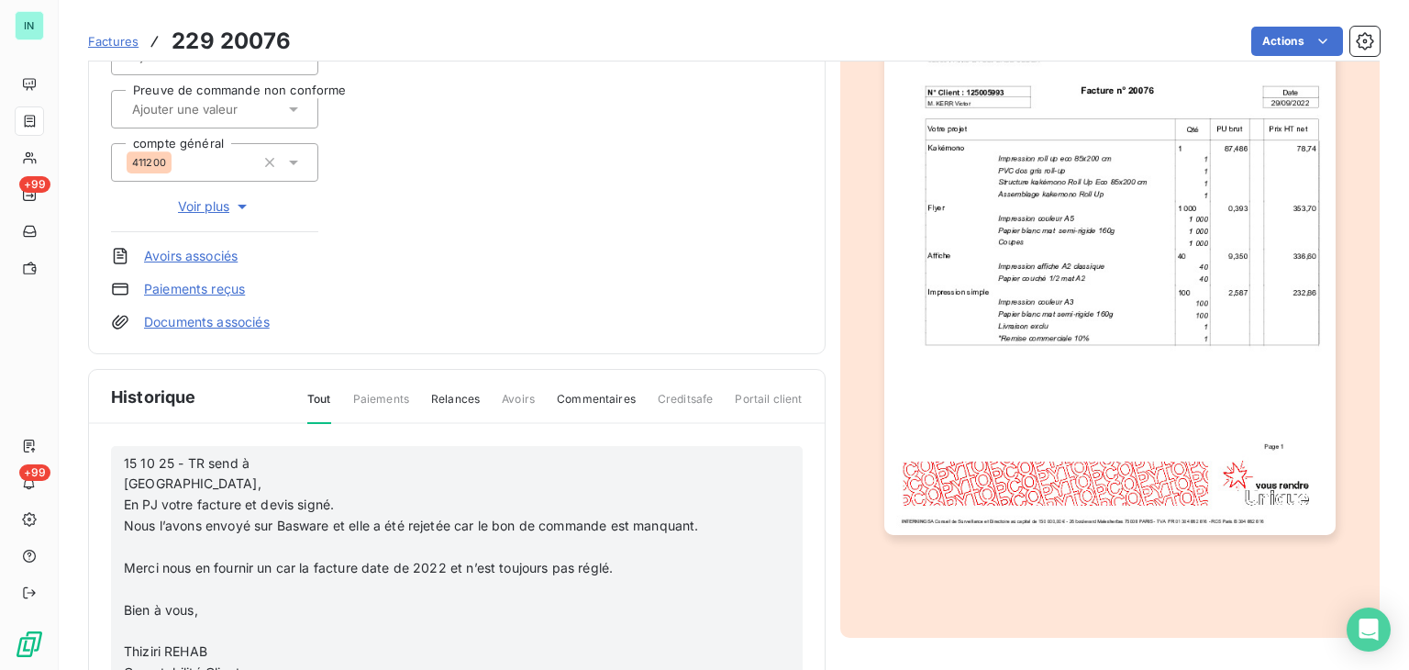
click at [143, 544] on p "﻿" at bounding box center [433, 547] width 618 height 21
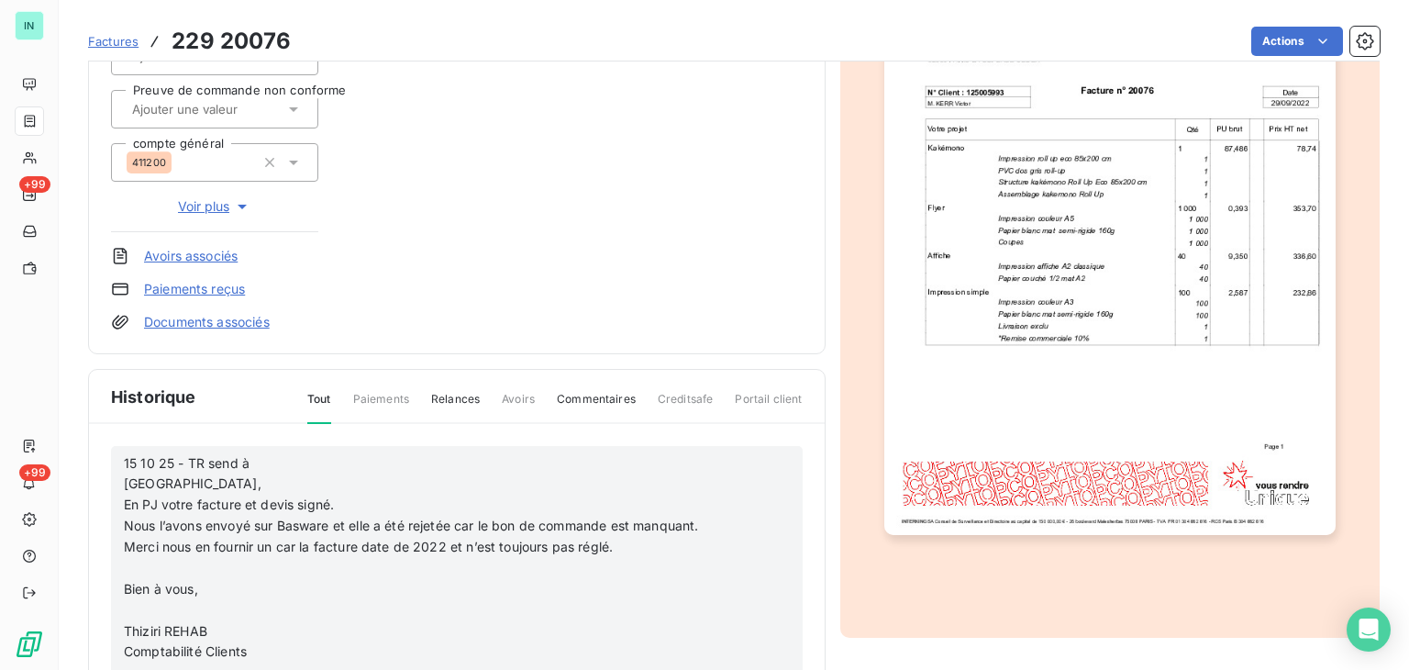
click at [138, 560] on p "﻿" at bounding box center [433, 568] width 618 height 21
click at [136, 582] on p "﻿" at bounding box center [433, 589] width 618 height 21
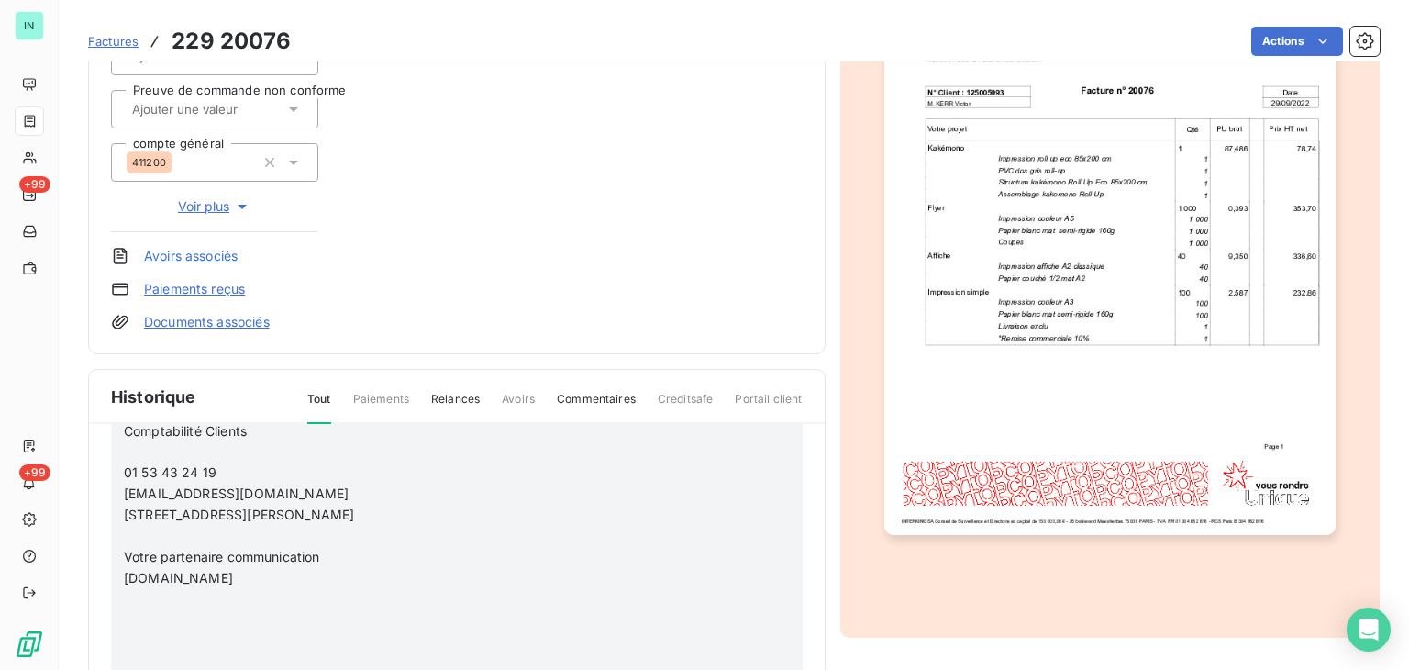
scroll to position [183, 0]
drag, startPoint x: 121, startPoint y: 456, endPoint x: 176, endPoint y: 474, distance: 58.0
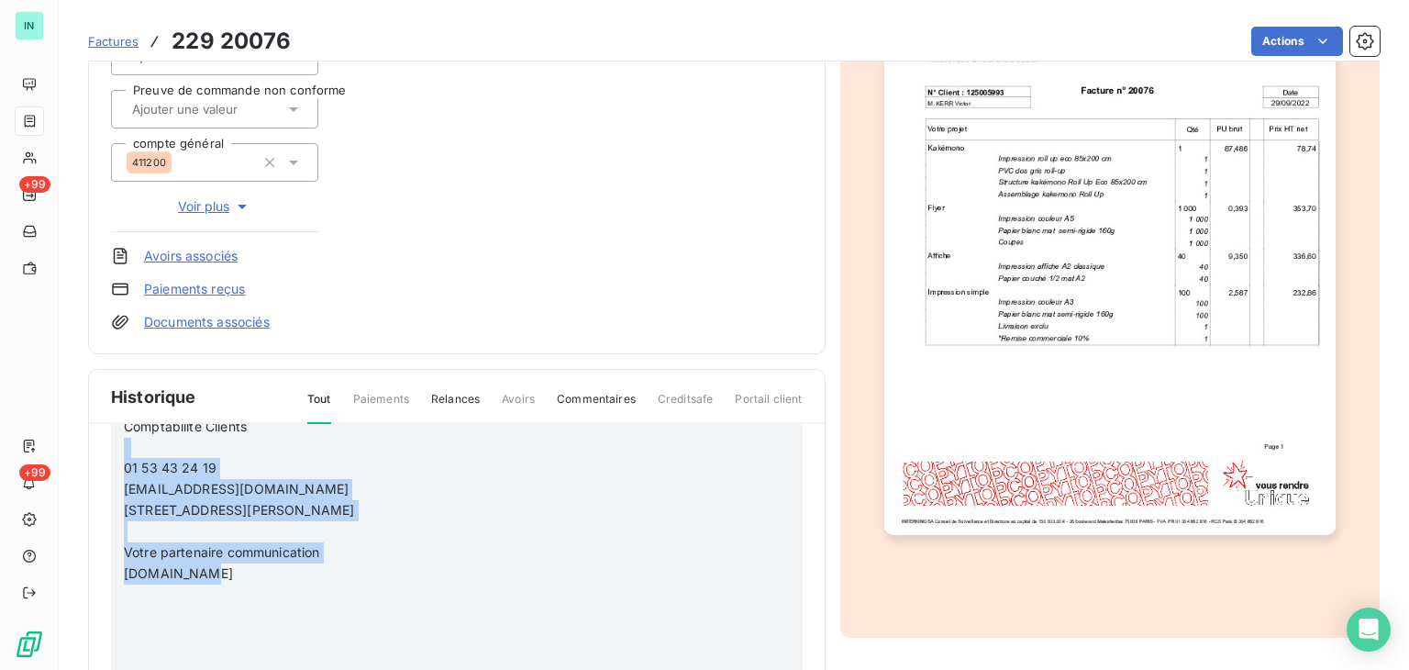
drag, startPoint x: 206, startPoint y: 574, endPoint x: 114, endPoint y: 449, distance: 156.1
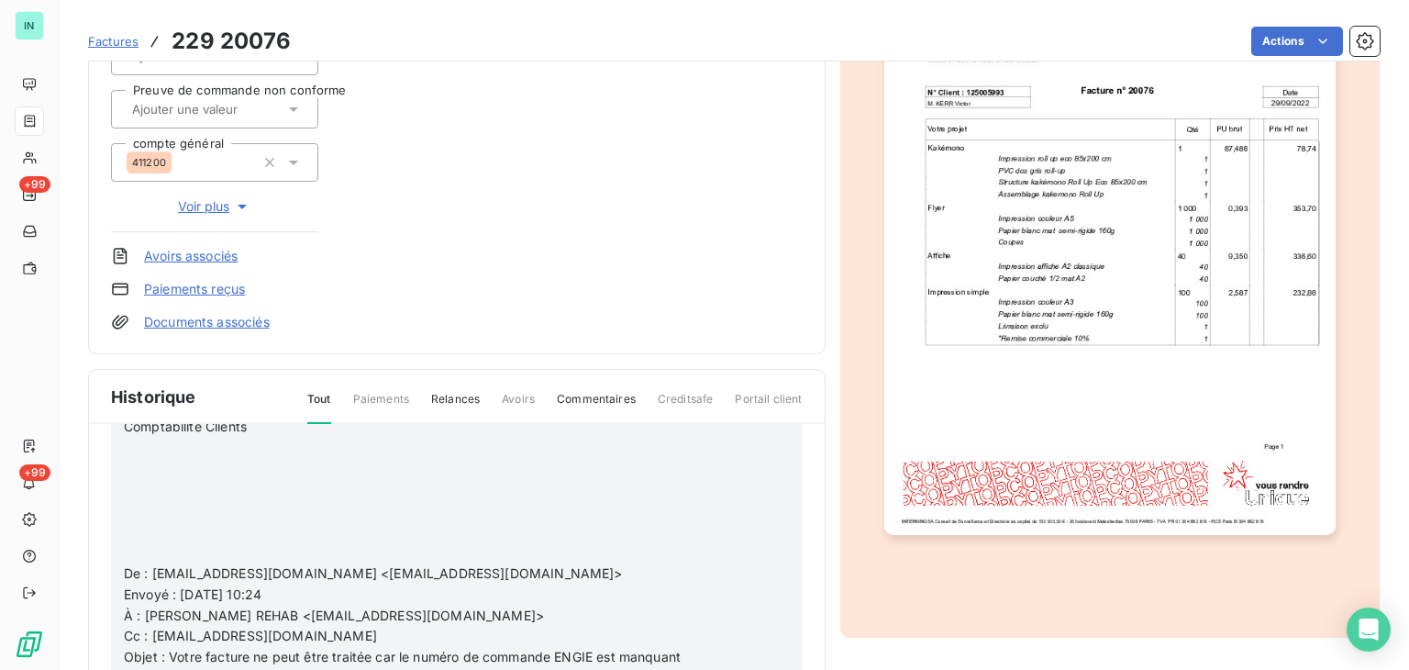
click at [150, 542] on p "﻿" at bounding box center [433, 552] width 618 height 21
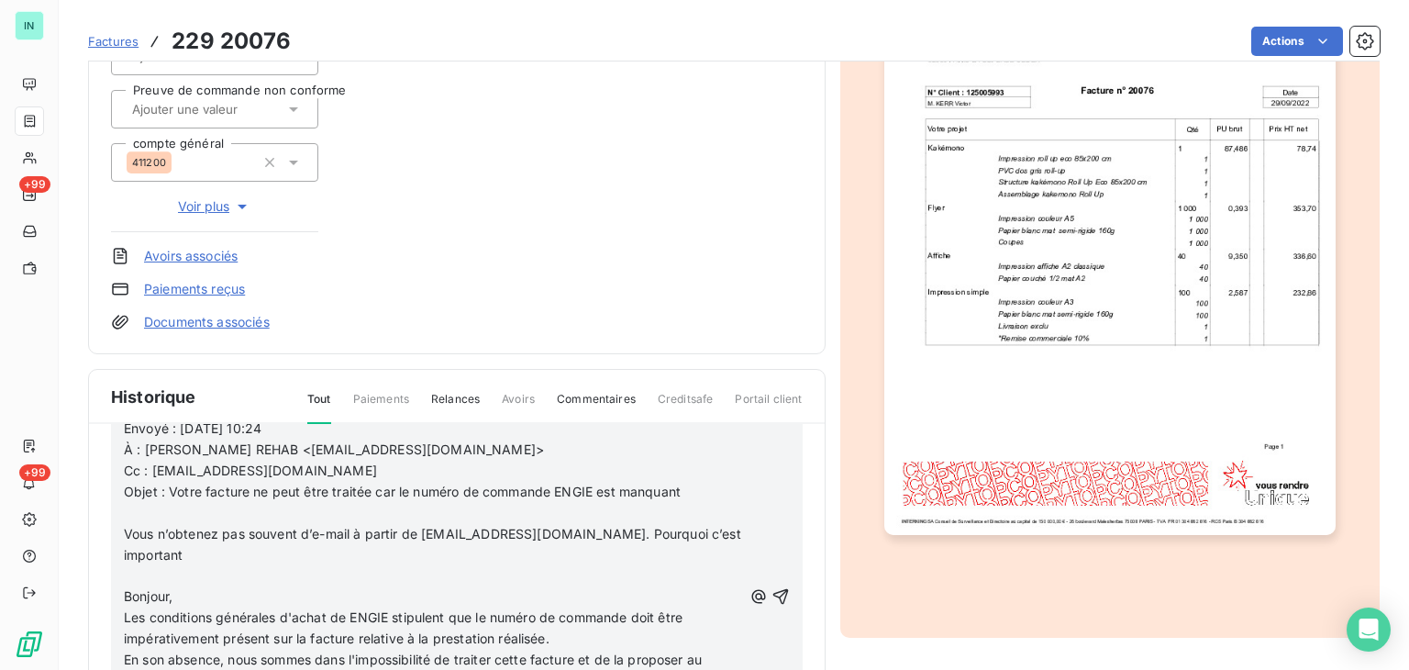
scroll to position [275, 0]
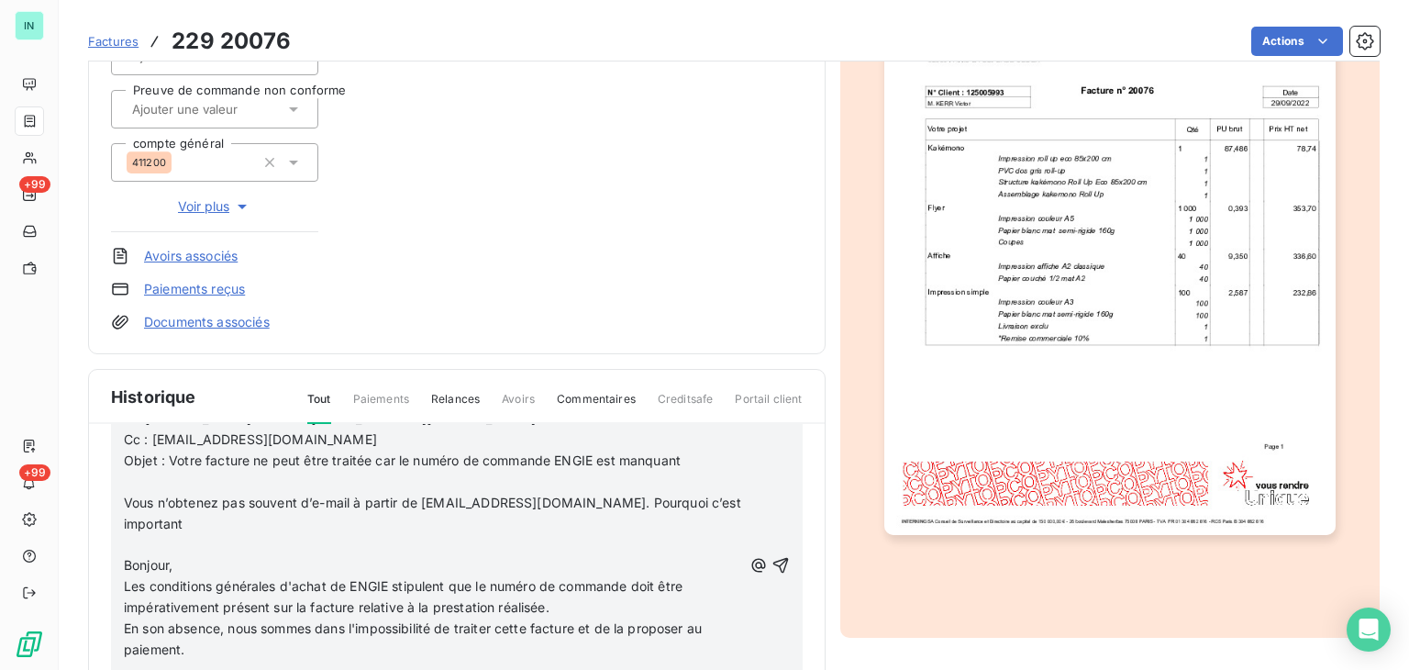
click at [154, 498] on span "Vous n’obtenez pas souvent d’e-mail à partir de [EMAIL_ADDRESS][DOMAIN_NAME]. P…" at bounding box center [434, 512] width 621 height 37
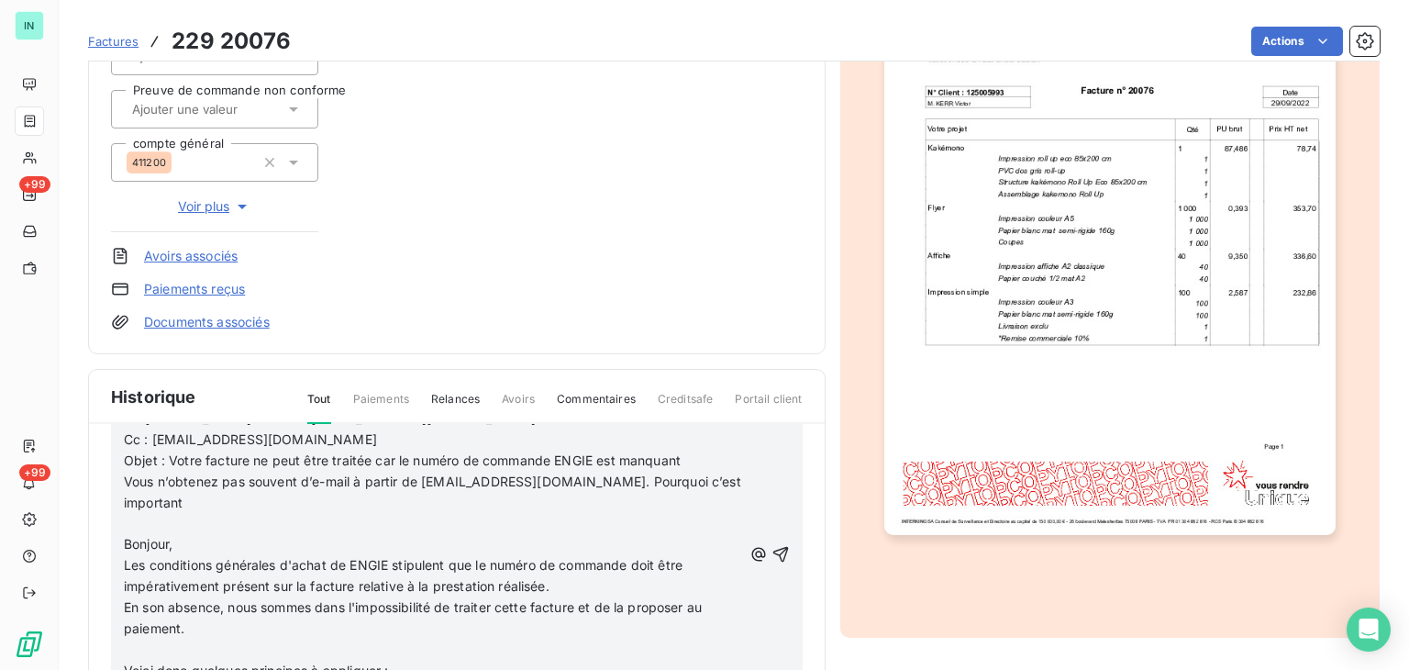
click at [128, 522] on p "﻿" at bounding box center [433, 524] width 618 height 21
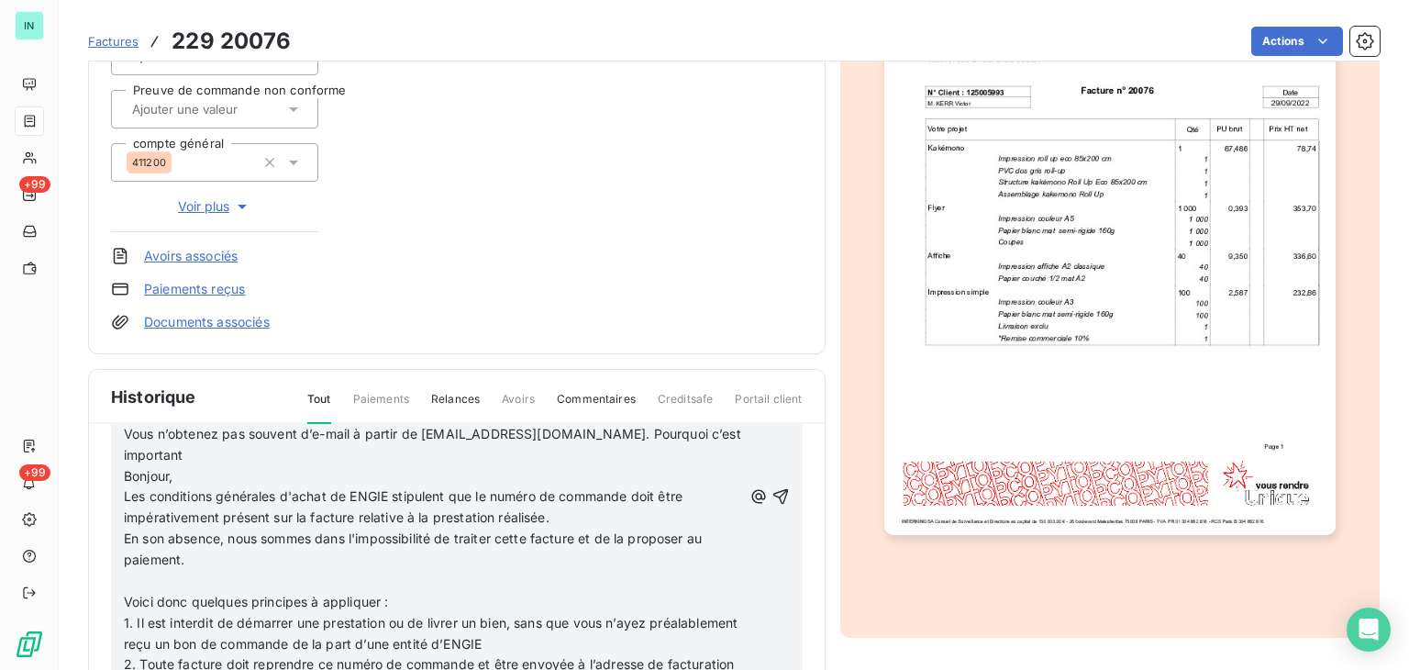
scroll to position [367, 0]
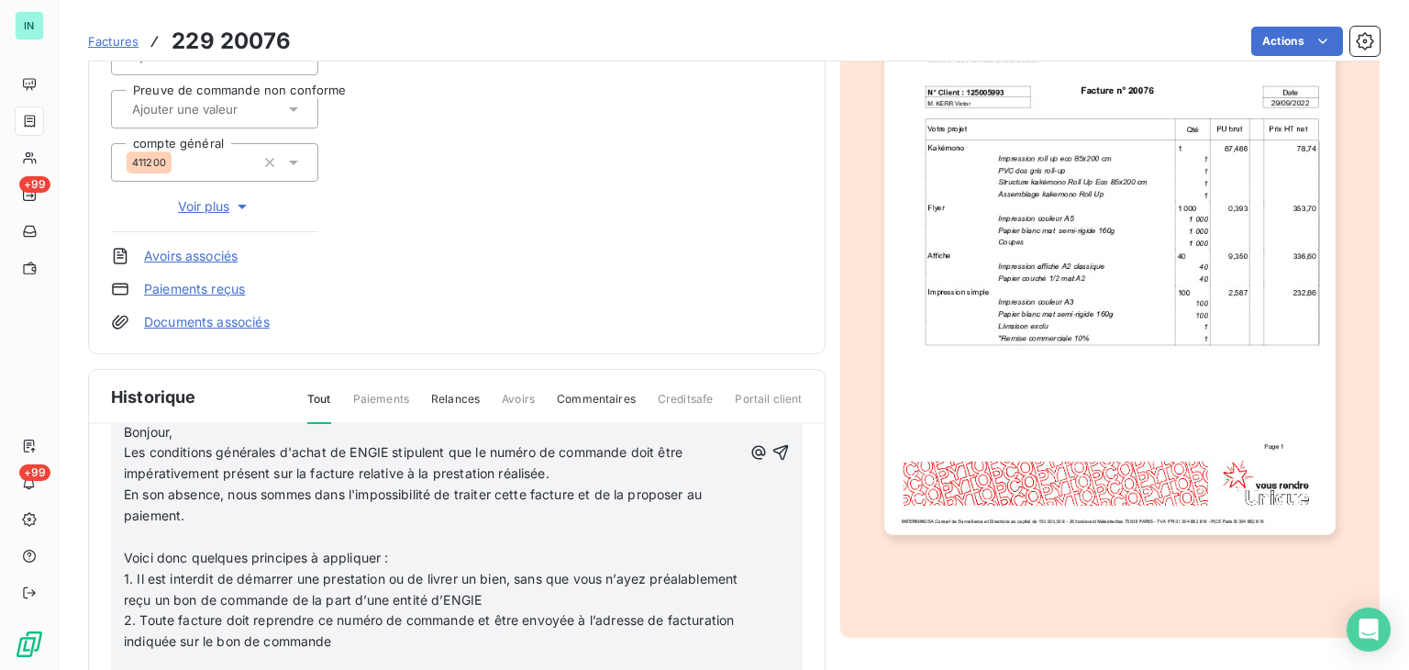
click at [132, 539] on p "﻿" at bounding box center [433, 536] width 618 height 21
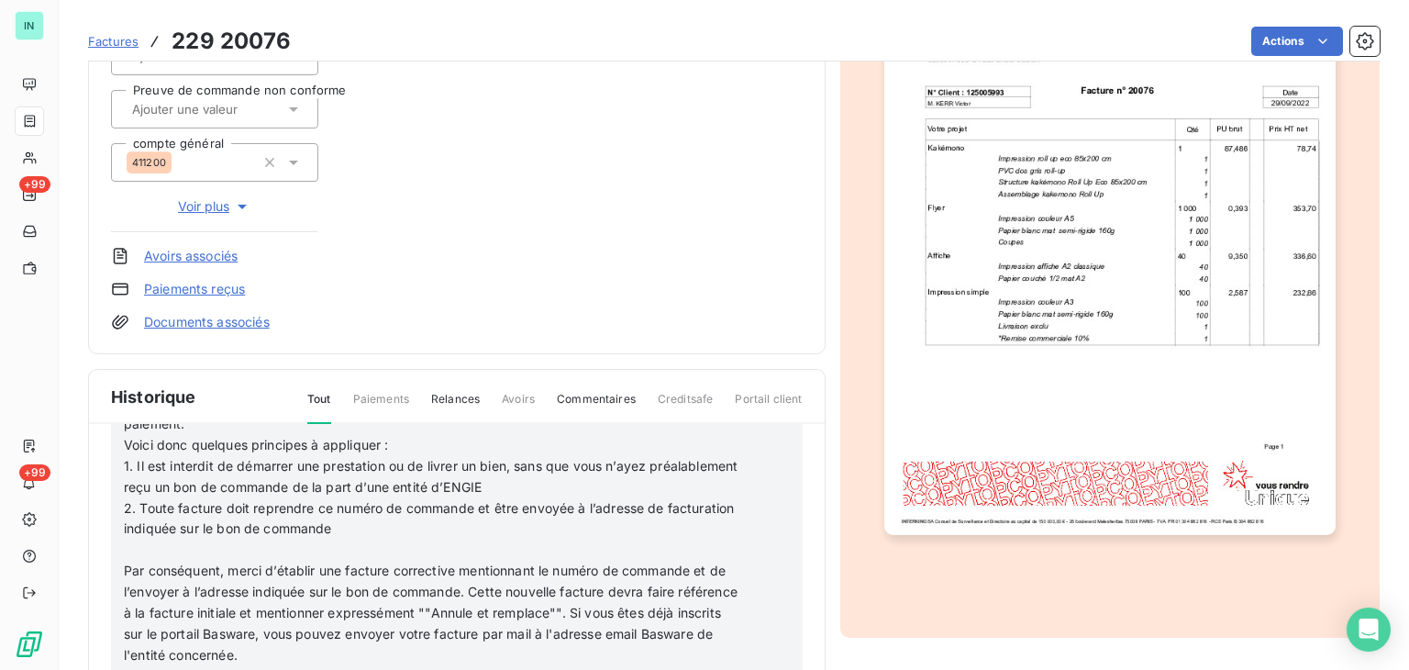
click at [136, 549] on p "﻿" at bounding box center [433, 549] width 618 height 21
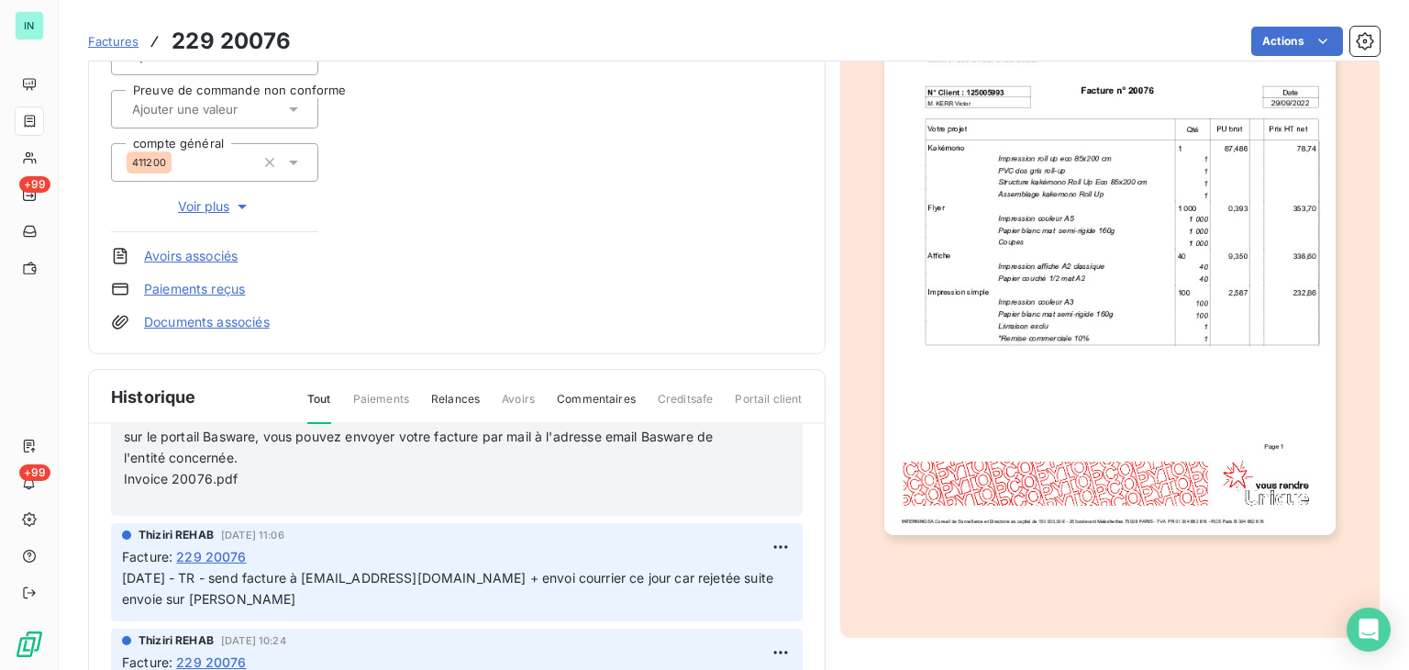
scroll to position [642, 0]
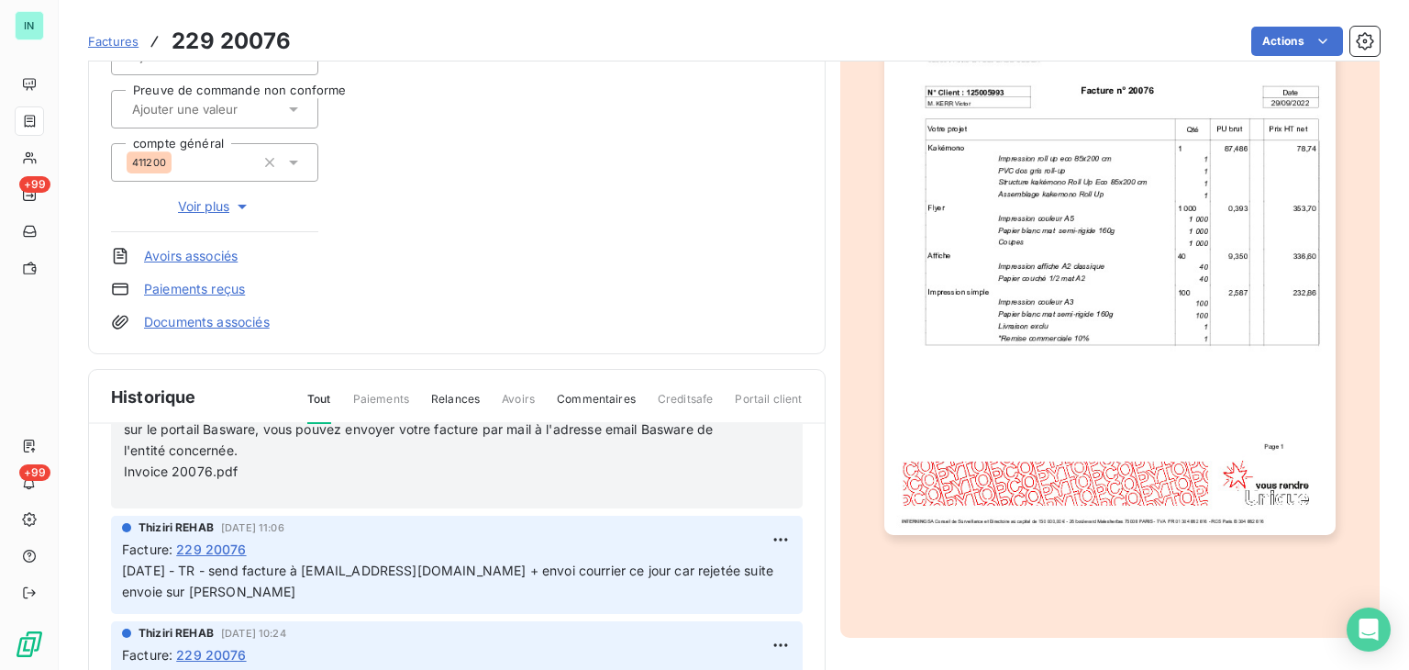
click at [140, 493] on p "﻿" at bounding box center [433, 492] width 618 height 21
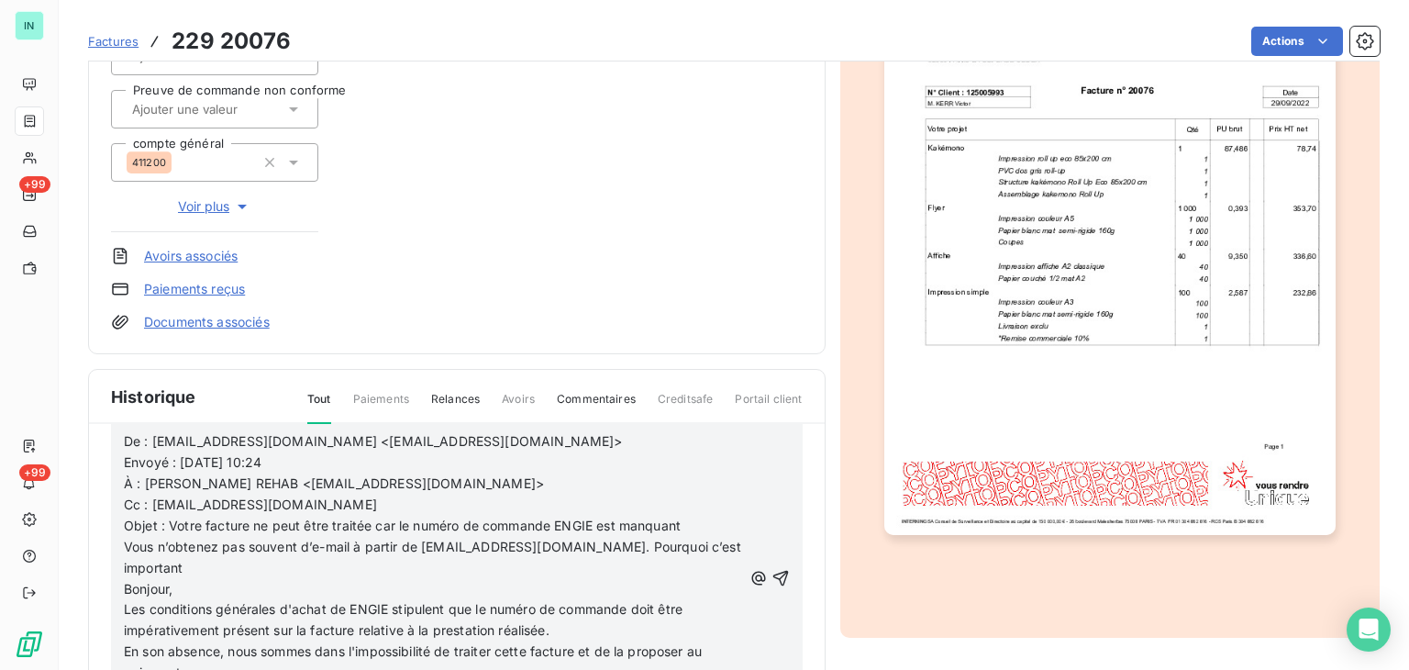
scroll to position [183, 0]
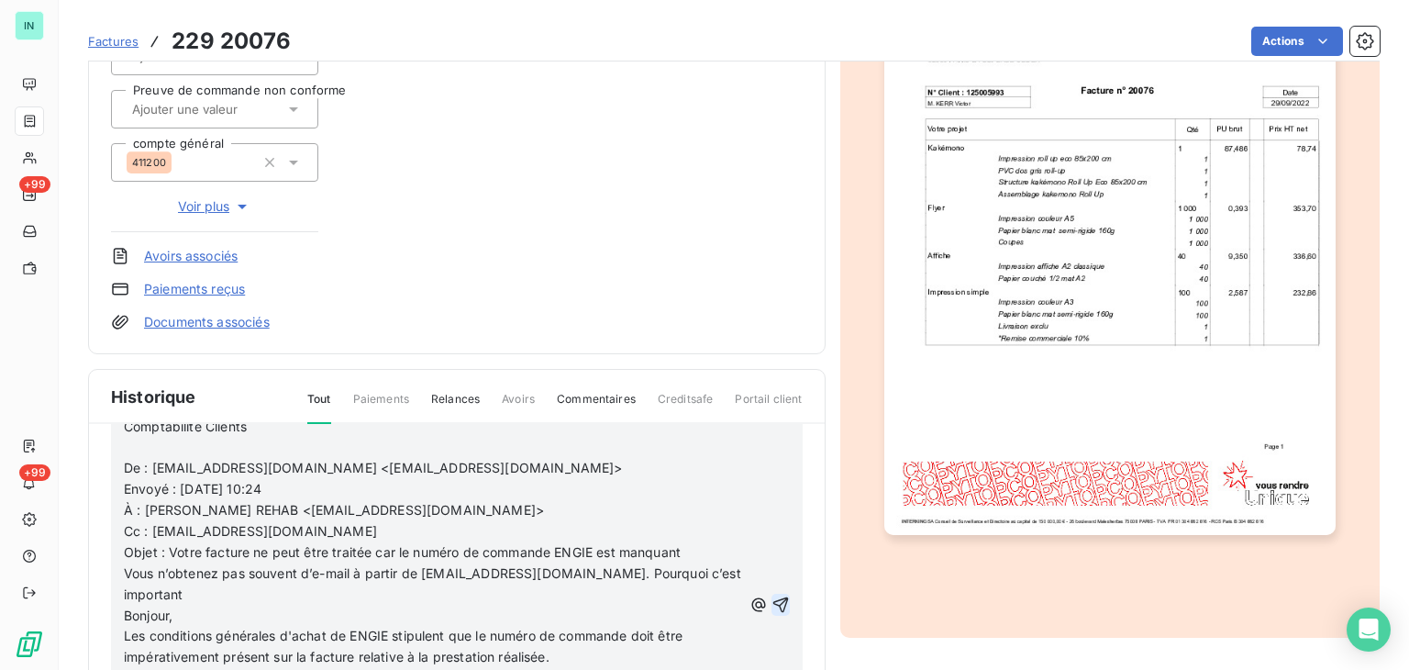
click at [771, 596] on icon "button" at bounding box center [780, 604] width 18 height 18
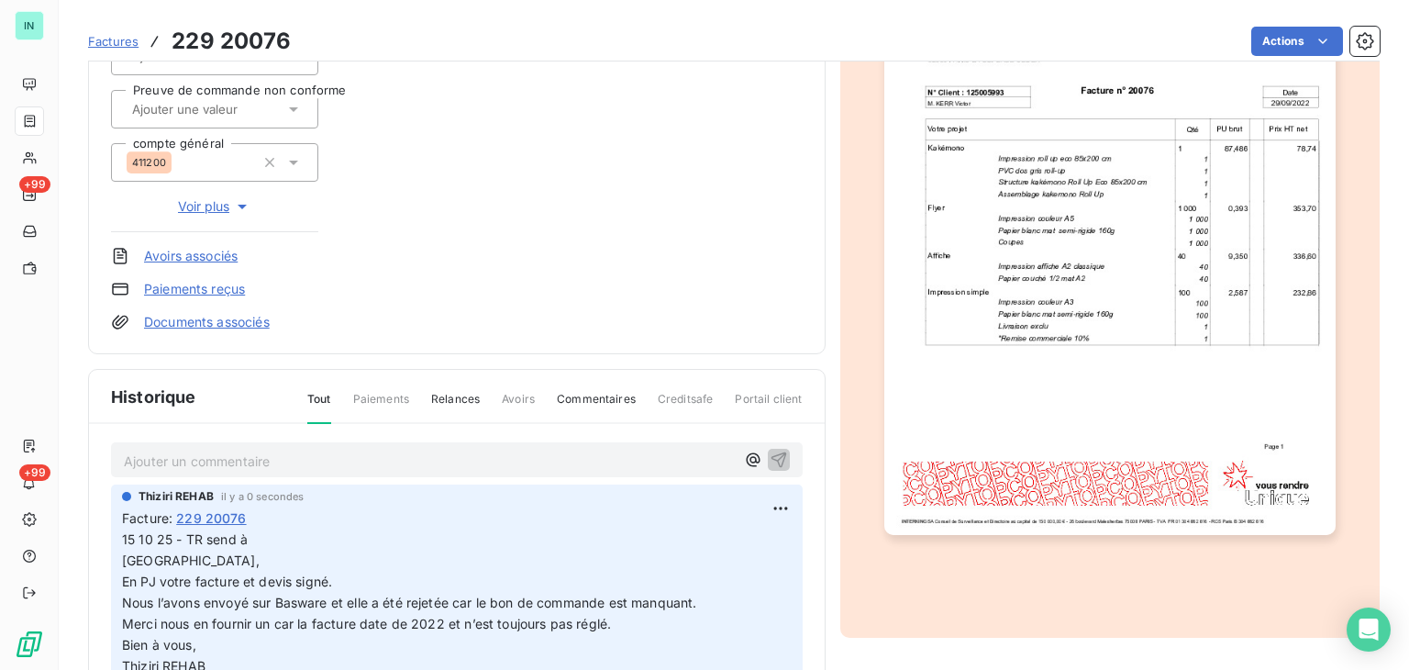
scroll to position [0, 0]
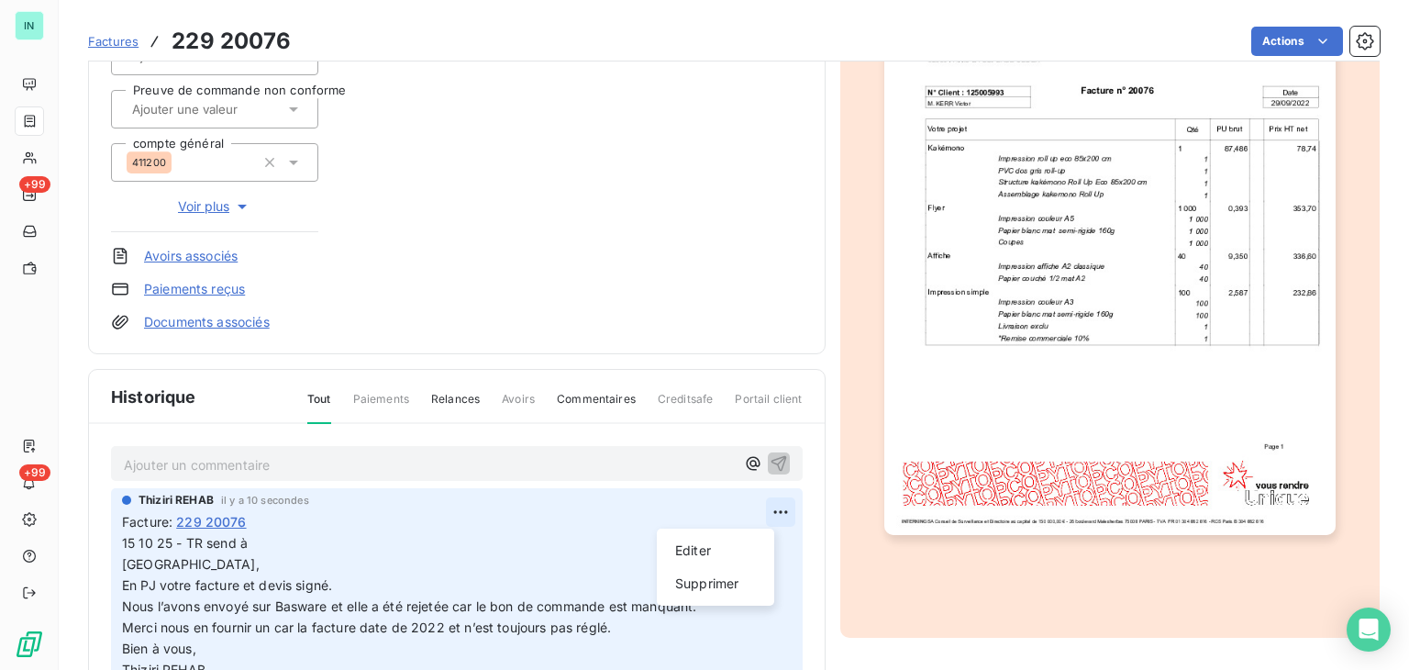
click at [759, 502] on html "IN +99 +99 Factures 229 20076 Actions ENGIE I125005993 Montant initial 1 202,28…" at bounding box center [704, 335] width 1409 height 670
click at [683, 547] on div "Editer" at bounding box center [715, 550] width 103 height 29
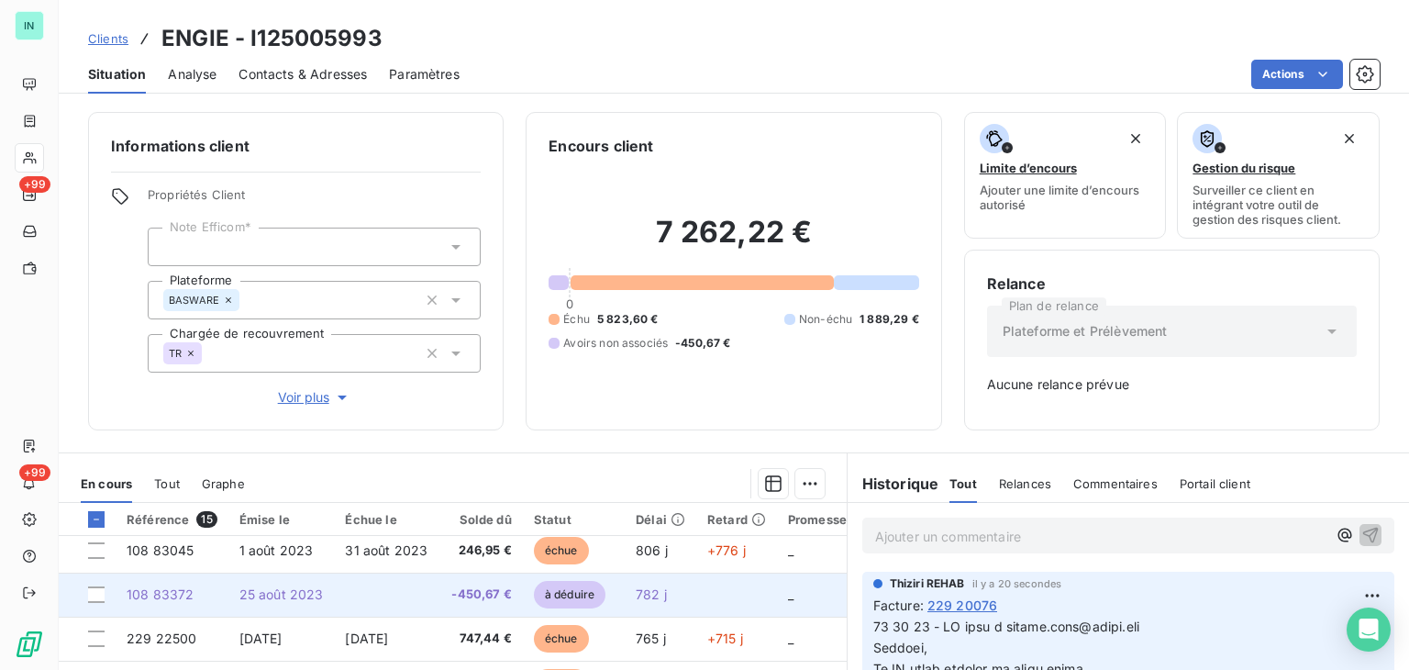
scroll to position [92, 0]
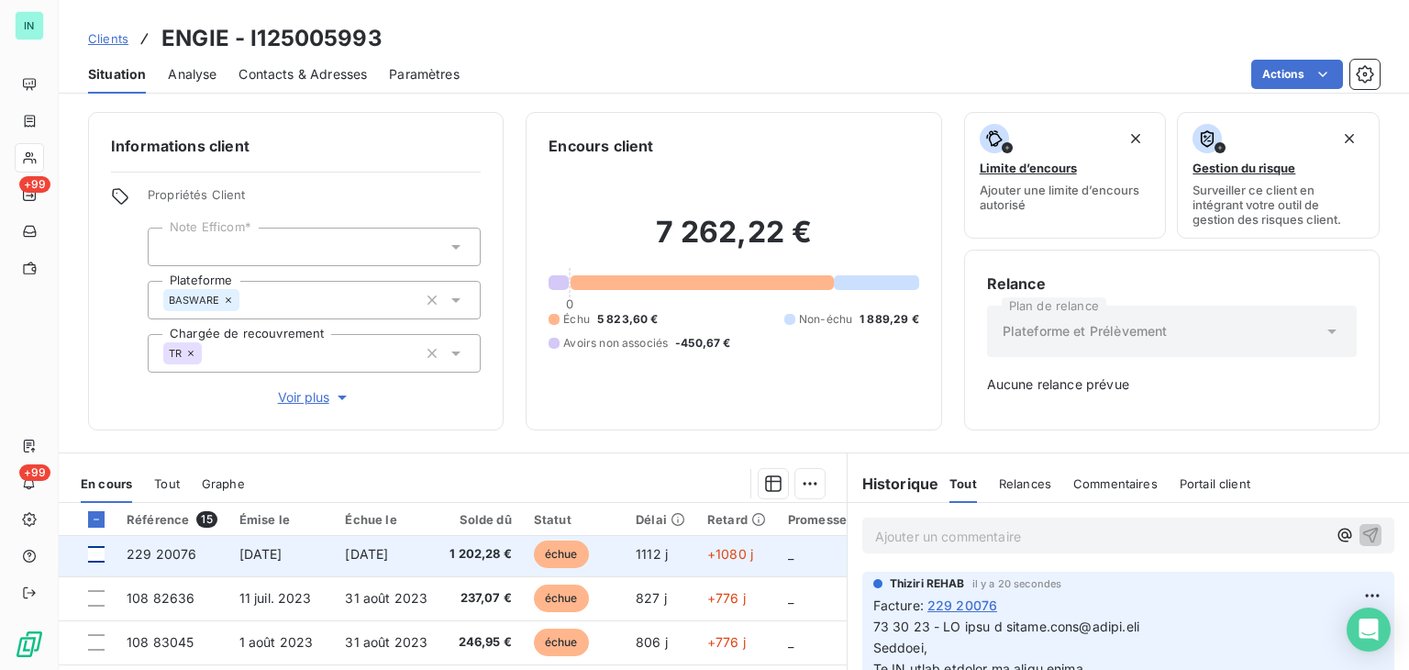
click at [99, 555] on div at bounding box center [96, 554] width 17 height 17
